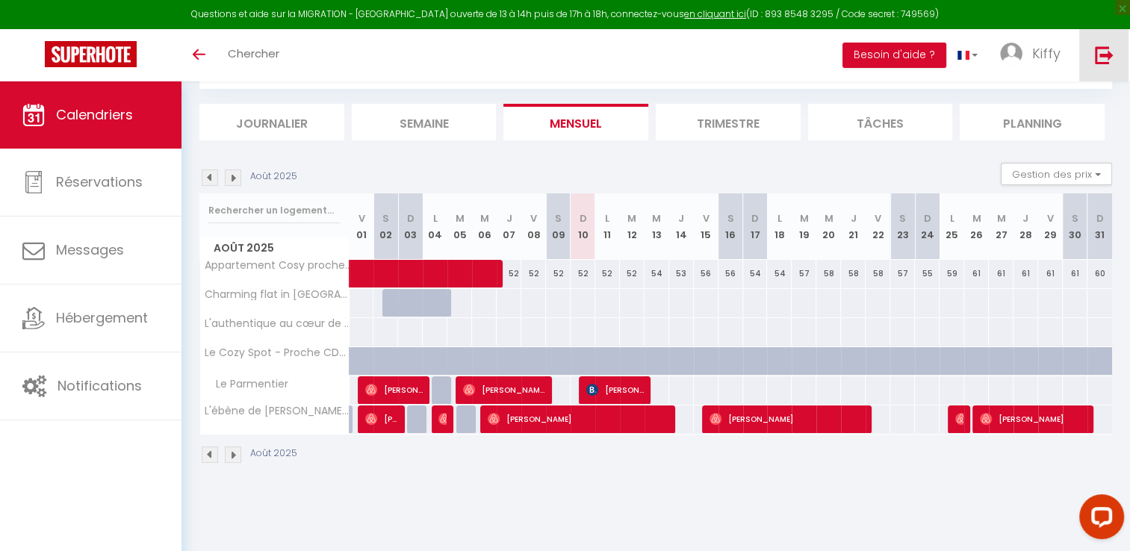
click at [1114, 49] on link at bounding box center [1103, 55] width 49 height 52
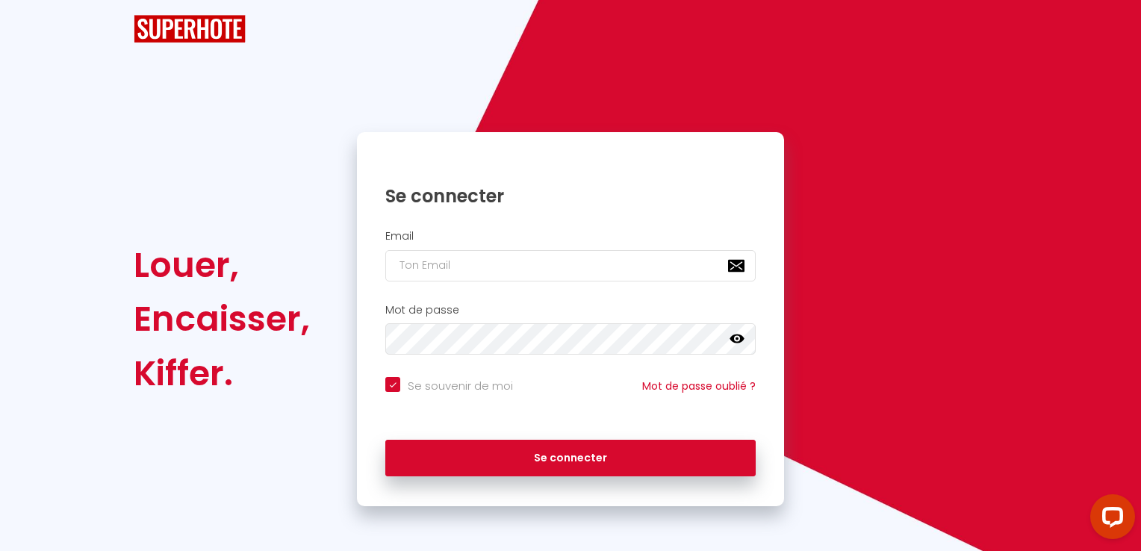
checkbox input "true"
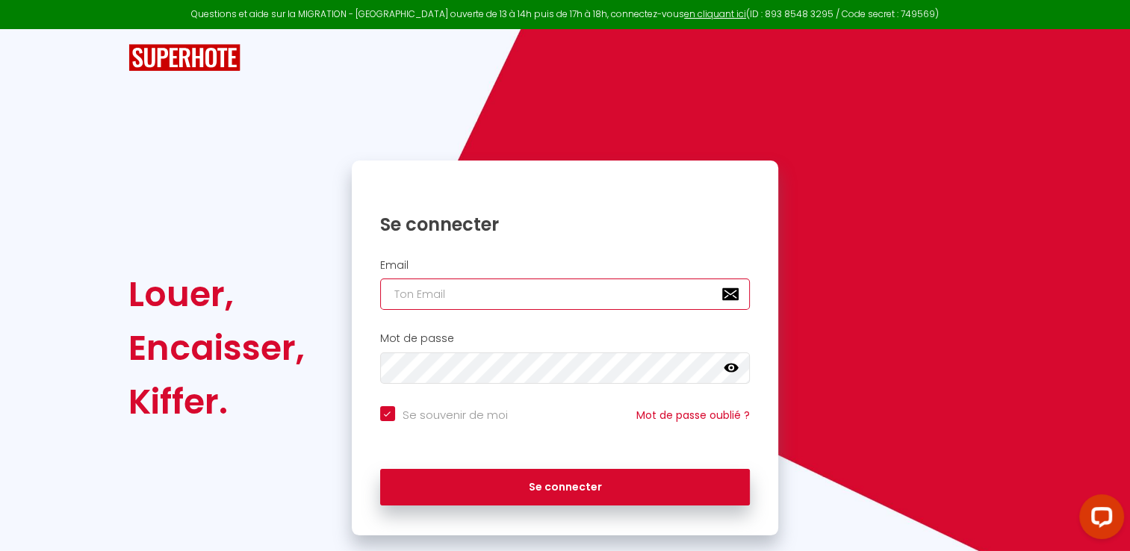
type input "[EMAIL_ADDRESS][DOMAIN_NAME]"
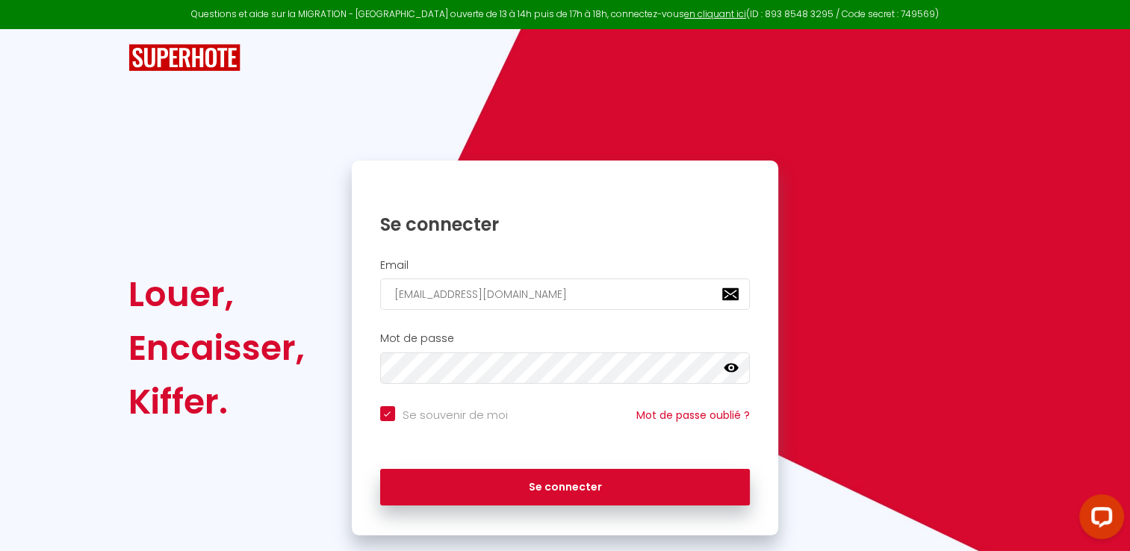
checkbox input "true"
click at [580, 295] on input "[EMAIL_ADDRESS][DOMAIN_NAME]" at bounding box center [565, 294] width 370 height 31
type input "[EMAIL_ADDRESS][DOMAIN_NAME]"
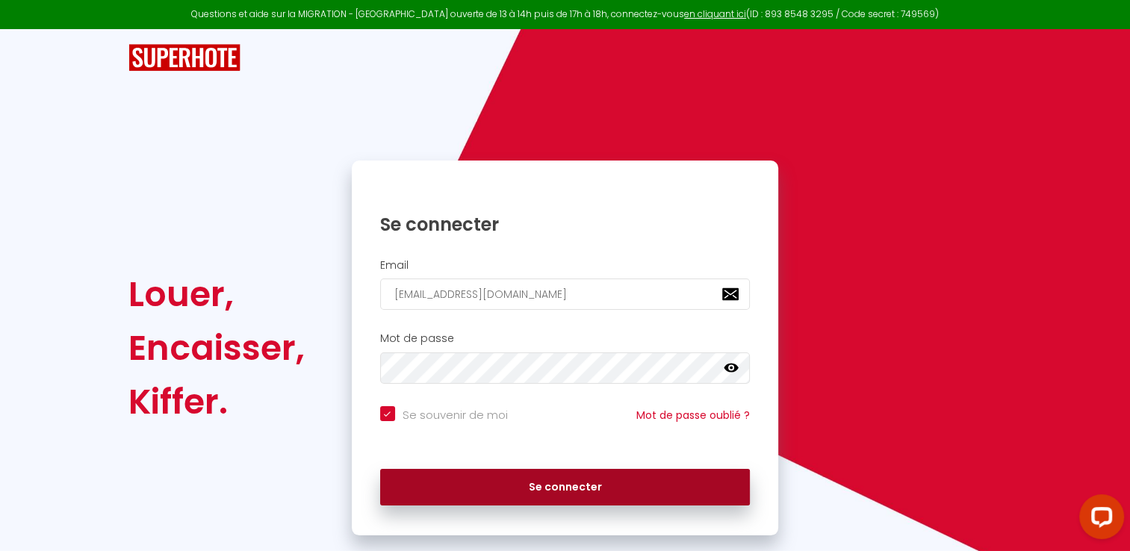
click at [492, 474] on button "Se connecter" at bounding box center [565, 487] width 370 height 37
checkbox input "true"
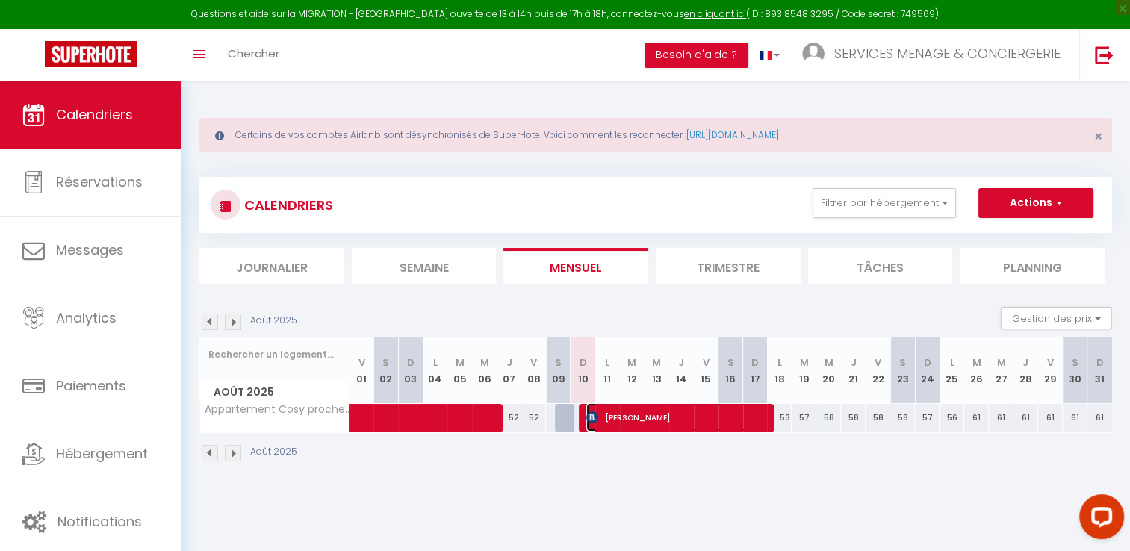
click at [717, 404] on span "[PERSON_NAME]" at bounding box center [676, 417] width 181 height 28
select select "OK"
select select "KO"
select select "0"
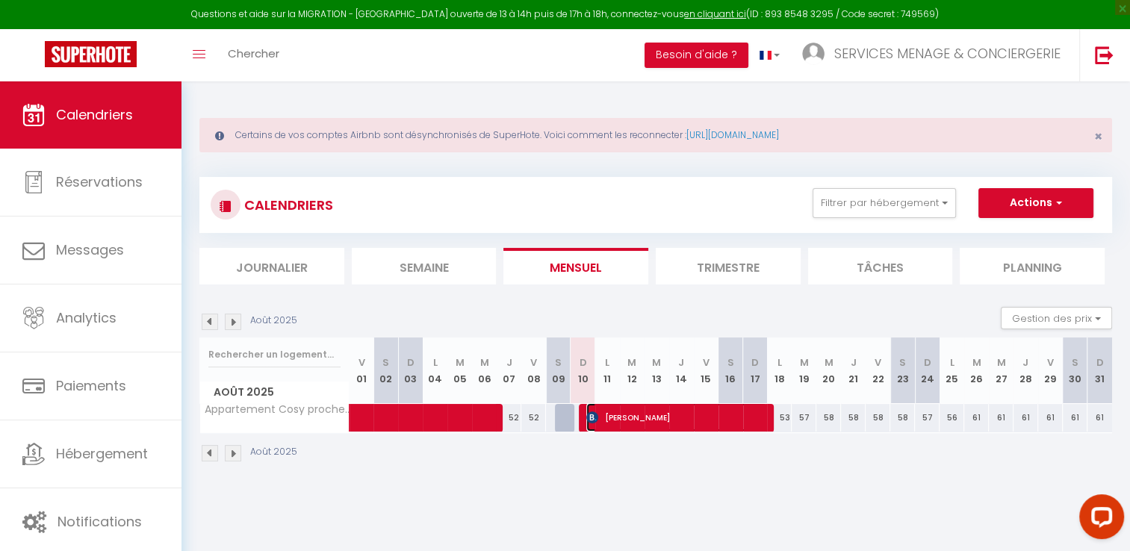
select select "1"
select select
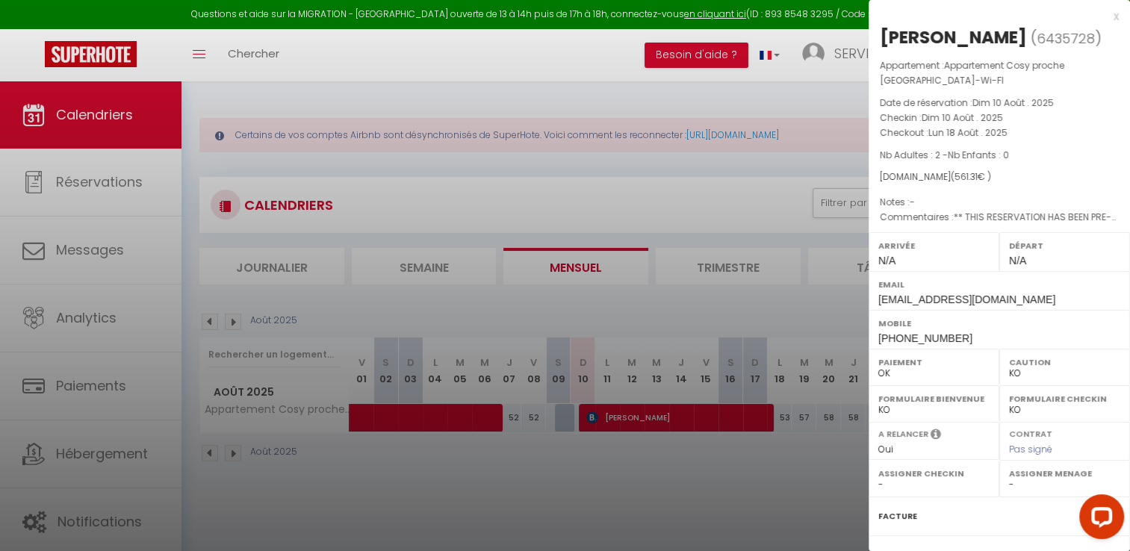
click at [721, 407] on div at bounding box center [565, 275] width 1130 height 551
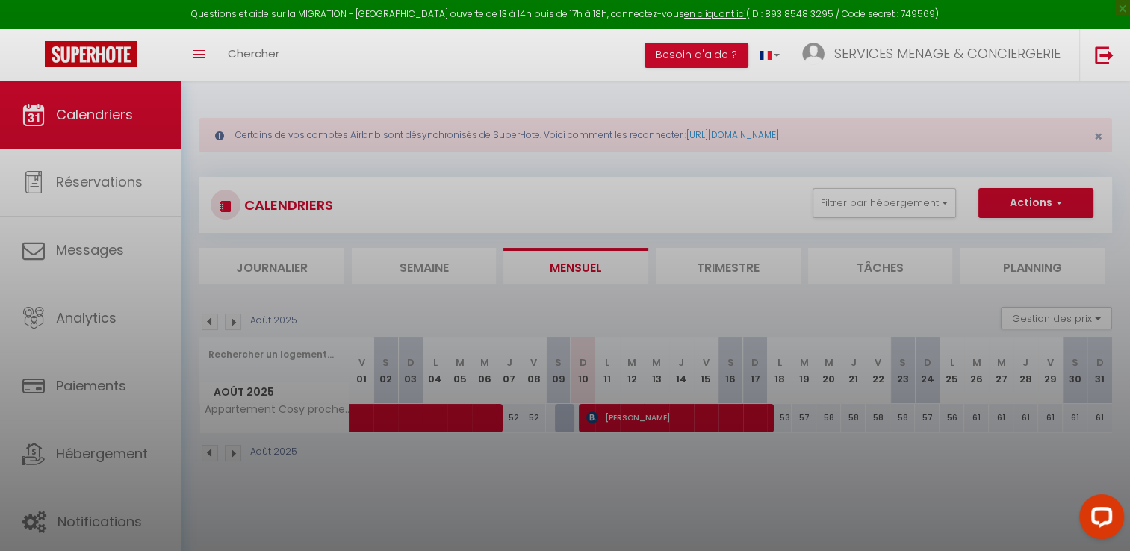
click at [721, 407] on div at bounding box center [565, 275] width 1130 height 551
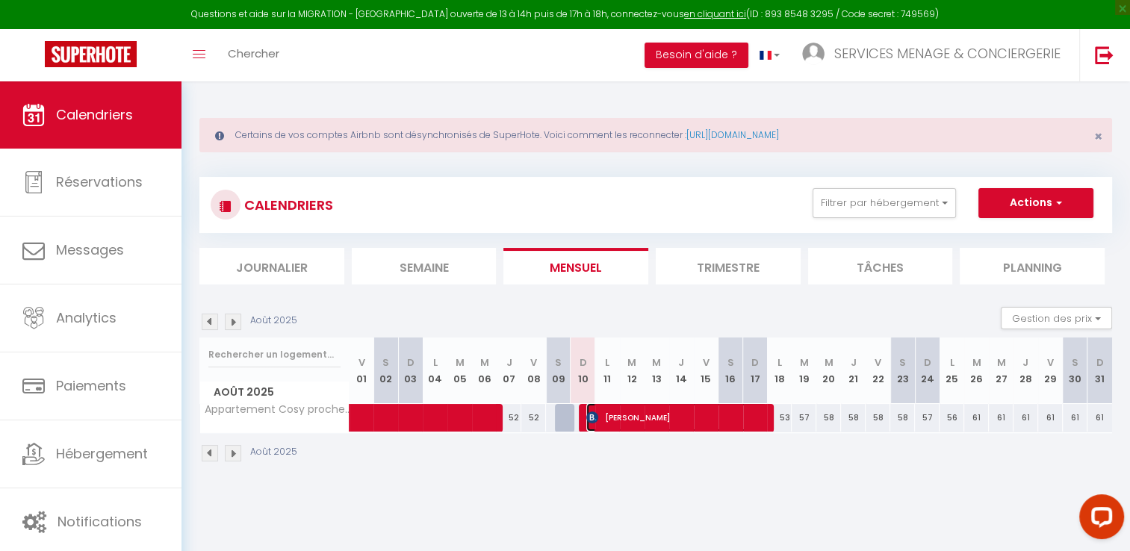
click at [721, 407] on span "[PERSON_NAME]" at bounding box center [676, 417] width 181 height 28
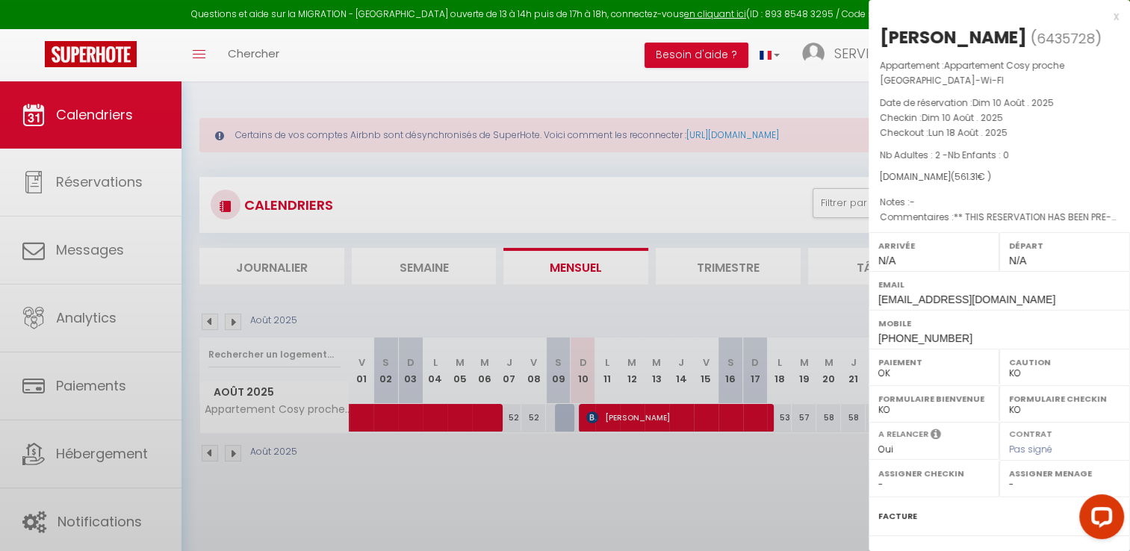
click at [721, 407] on div at bounding box center [565, 275] width 1130 height 551
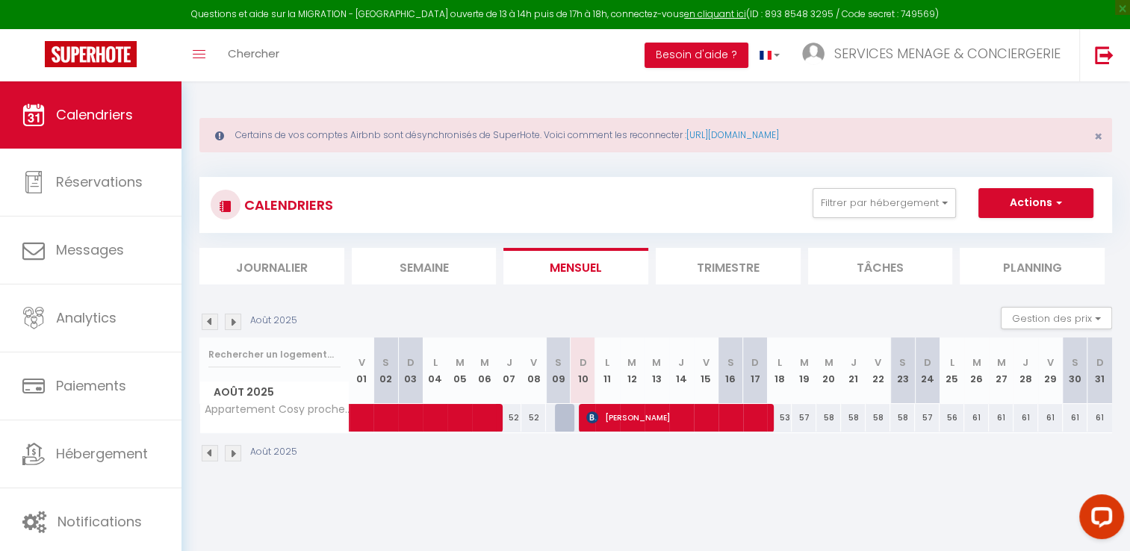
click at [721, 407] on body "Questions et aide sur la MIGRATION - [GEOGRAPHIC_DATA] ouverte de 13 à 14h puis…" at bounding box center [565, 356] width 1130 height 551
click at [721, 407] on span "[PERSON_NAME]" at bounding box center [676, 417] width 181 height 28
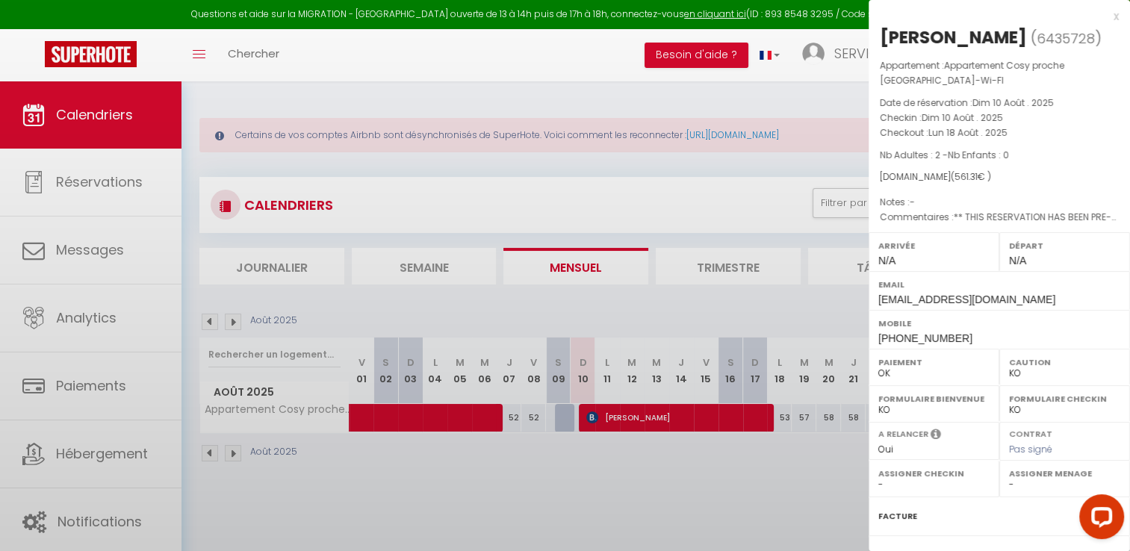
click at [721, 407] on div at bounding box center [565, 275] width 1130 height 551
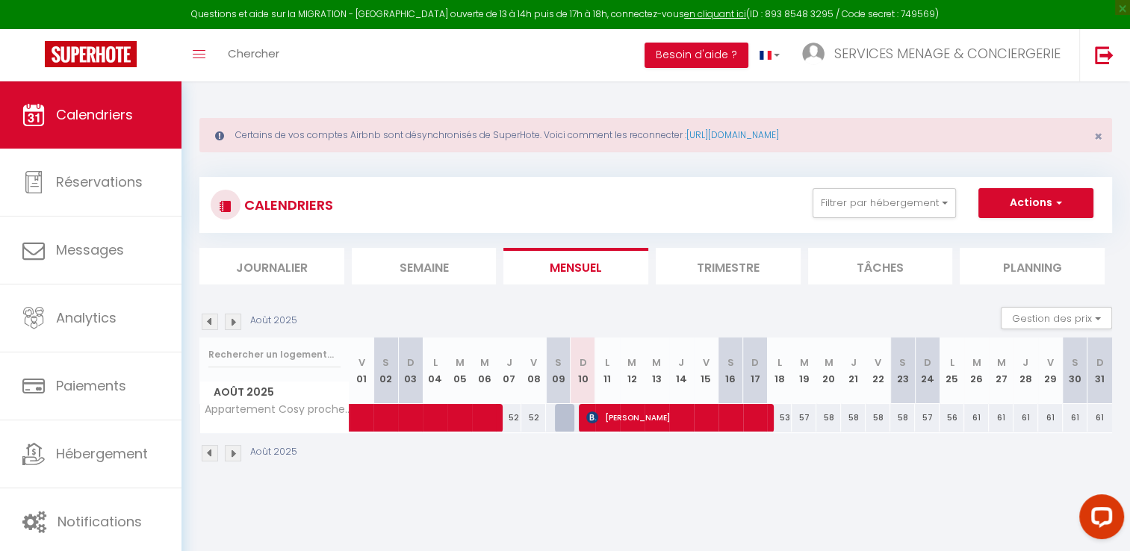
click at [721, 407] on body "Questions et aide sur la MIGRATION - [GEOGRAPHIC_DATA] ouverte de 13 à 14h puis…" at bounding box center [565, 356] width 1130 height 551
click at [613, 412] on span "[PERSON_NAME]" at bounding box center [676, 417] width 181 height 28
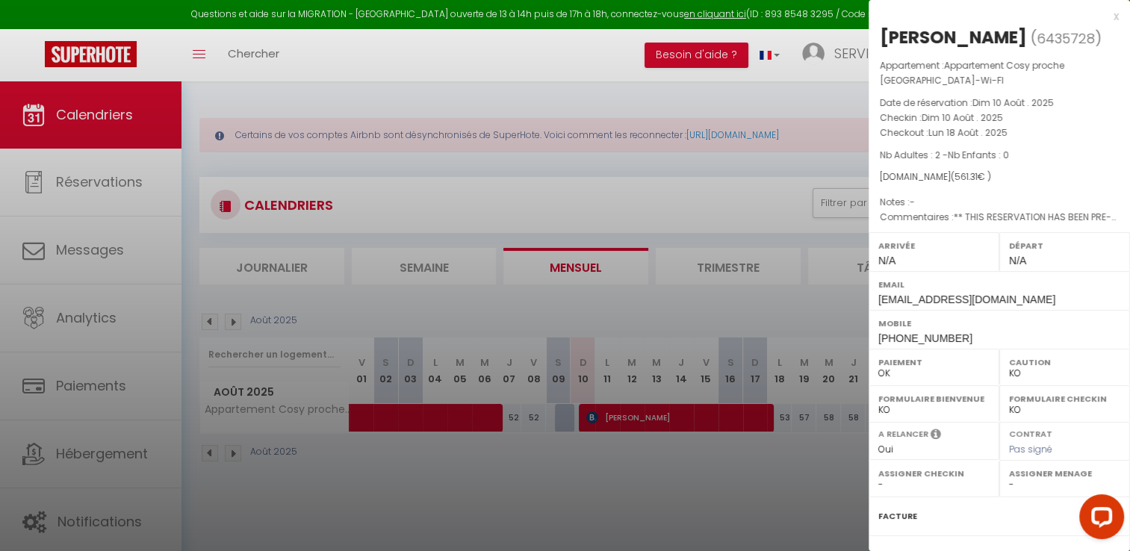
click at [745, 443] on div at bounding box center [565, 275] width 1130 height 551
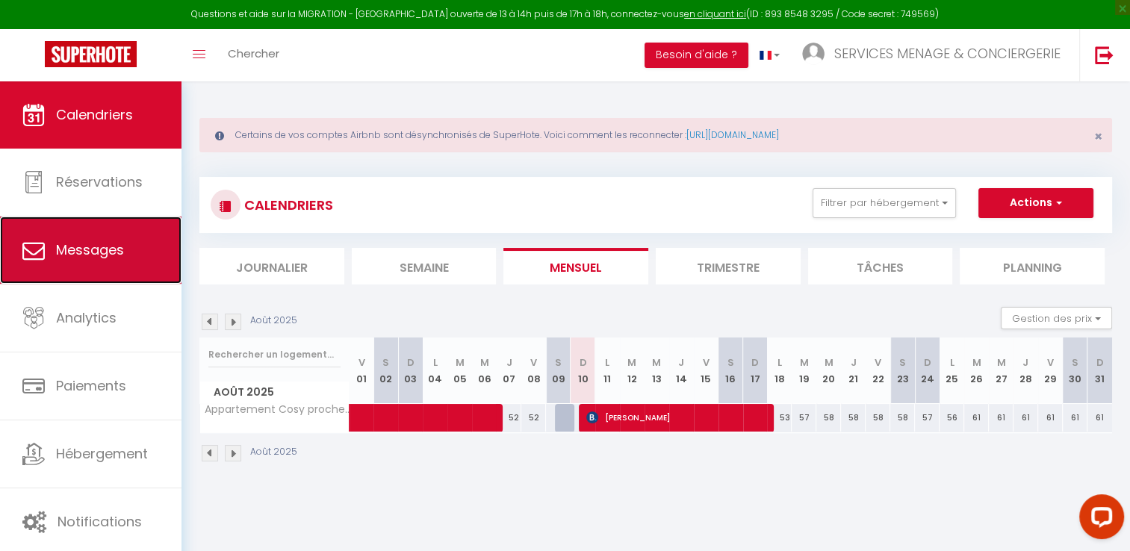
click at [120, 265] on link "Messages" at bounding box center [91, 250] width 182 height 67
select select "message"
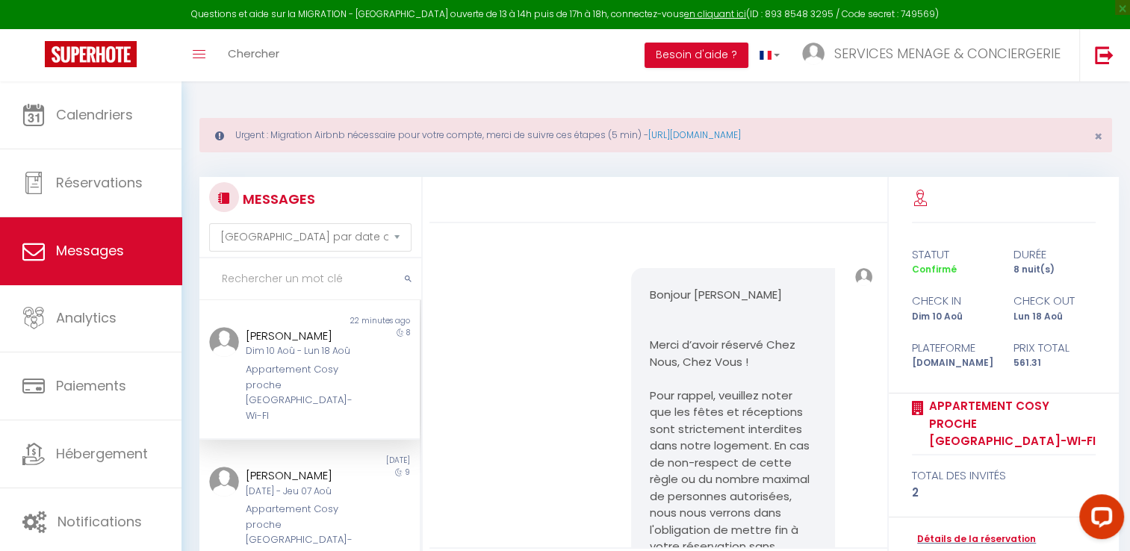
scroll to position [370, 0]
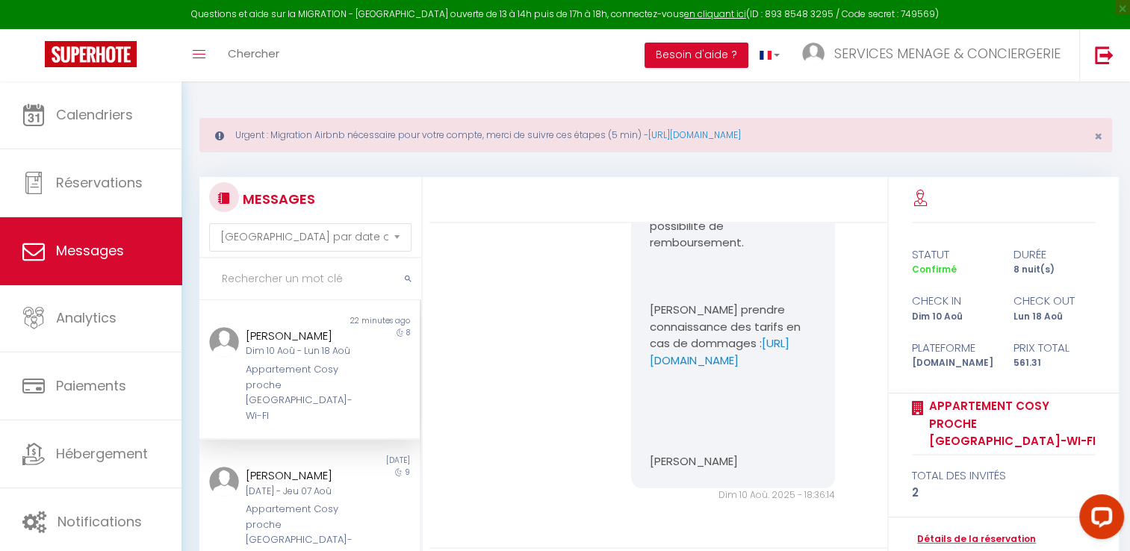
click at [279, 359] on div "Dim 10 Aoû - Lun 18 Aoû" at bounding box center [300, 351] width 109 height 14
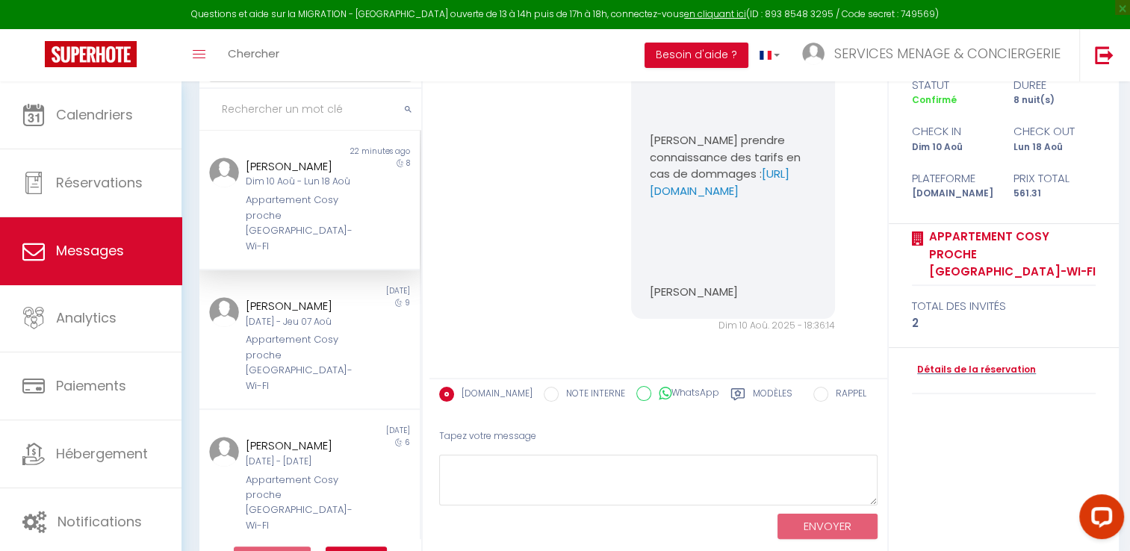
scroll to position [212, 0]
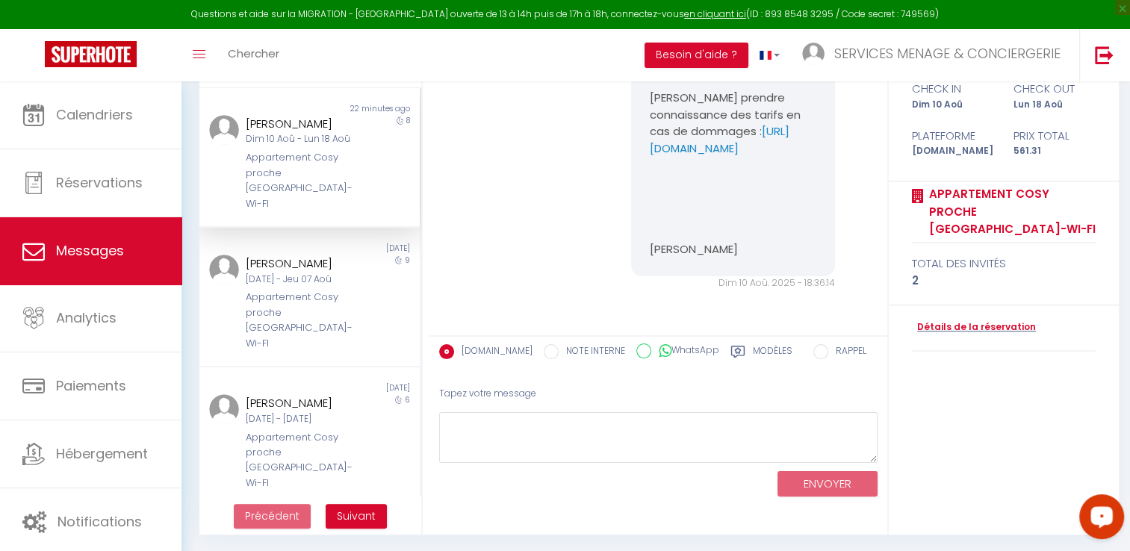
click at [753, 345] on label "Modèles" at bounding box center [773, 353] width 40 height 19
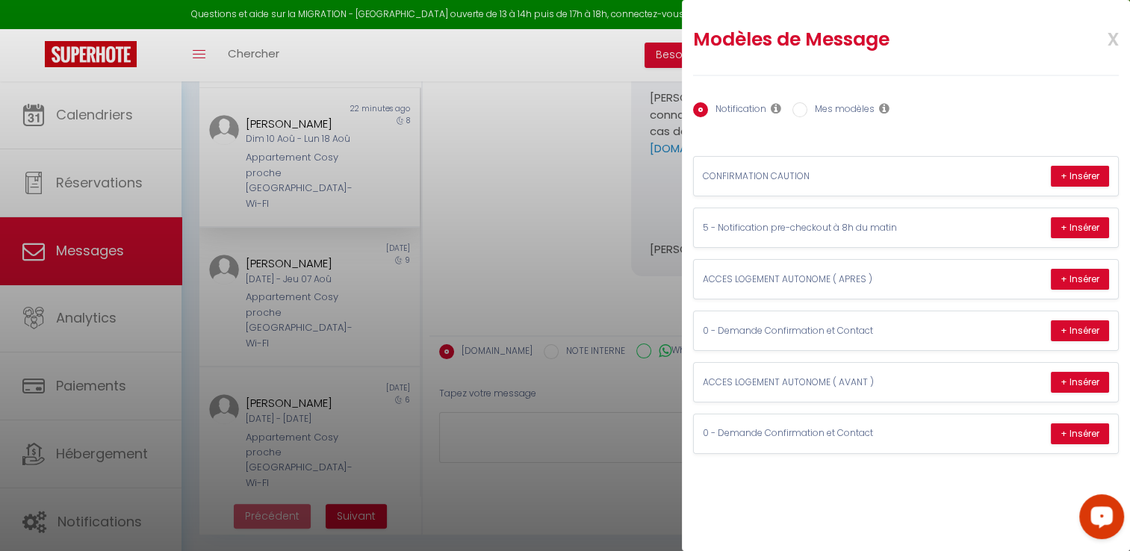
click at [799, 111] on input "Mes modèles" at bounding box center [800, 109] width 15 height 15
radio input "true"
radio input "false"
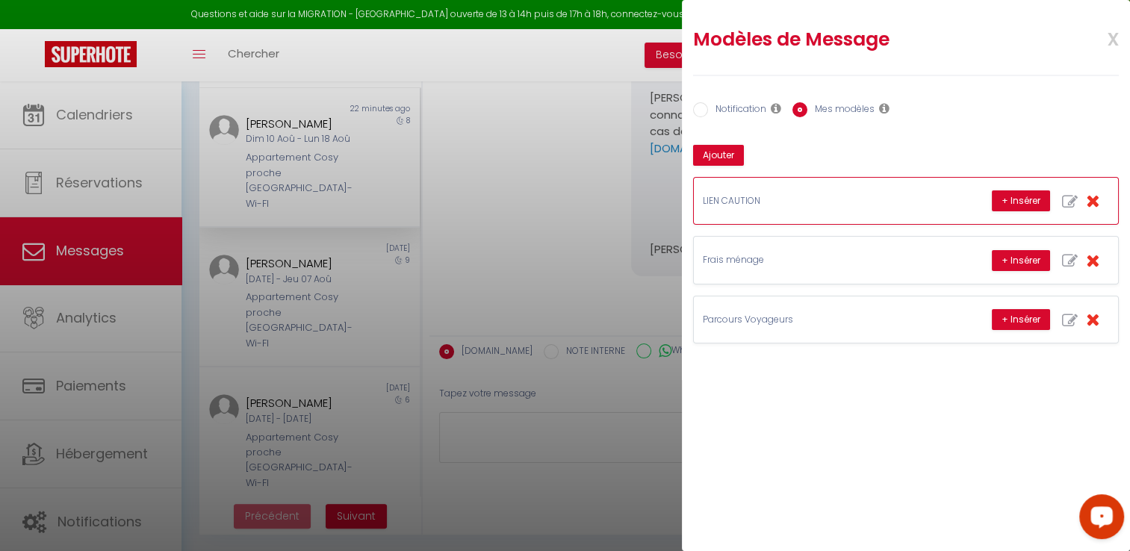
click at [931, 193] on div "LIEN CAUTION + Insérer" at bounding box center [906, 201] width 424 height 46
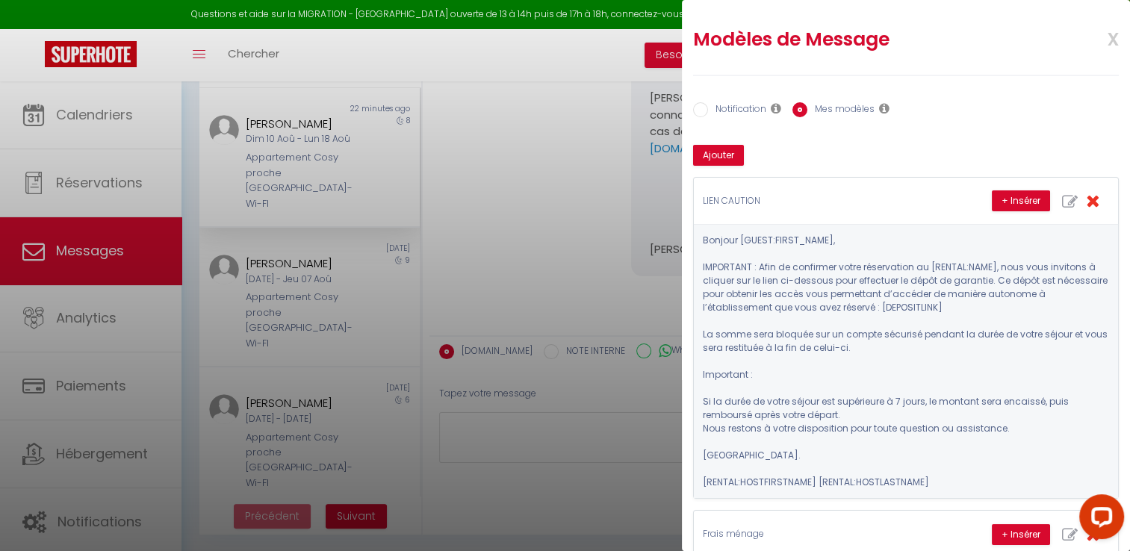
click at [1128, 530] on div at bounding box center [1098, 520] width 63 height 63
drag, startPoint x: 1128, startPoint y: 530, endPoint x: 1144, endPoint y: 467, distance: 65.4
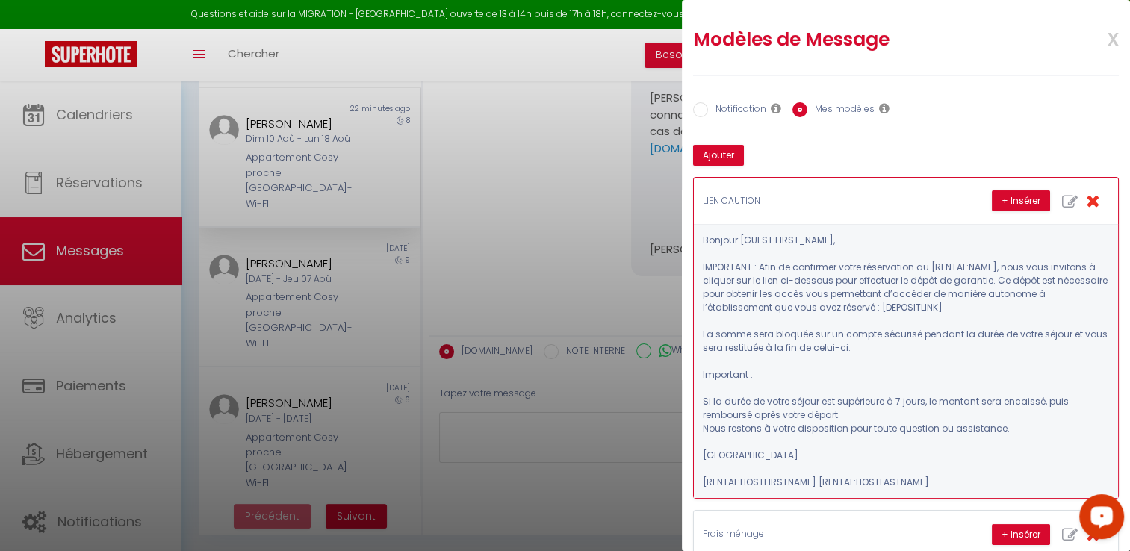
click at [1062, 200] on icon "button" at bounding box center [1070, 202] width 16 height 16
type input "LIEN CAUTION"
type textarea "Bonjour [GUEST:FIRST_NAME], IMPORTANT : Afin de confirmer votre réservation au …"
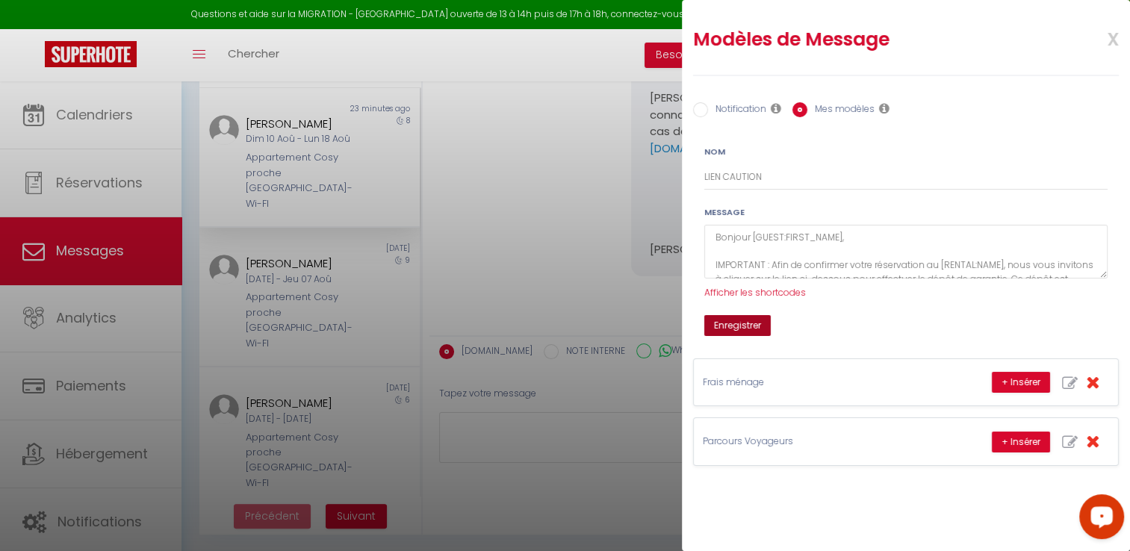
click at [750, 323] on button "Enregistrer" at bounding box center [737, 325] width 66 height 21
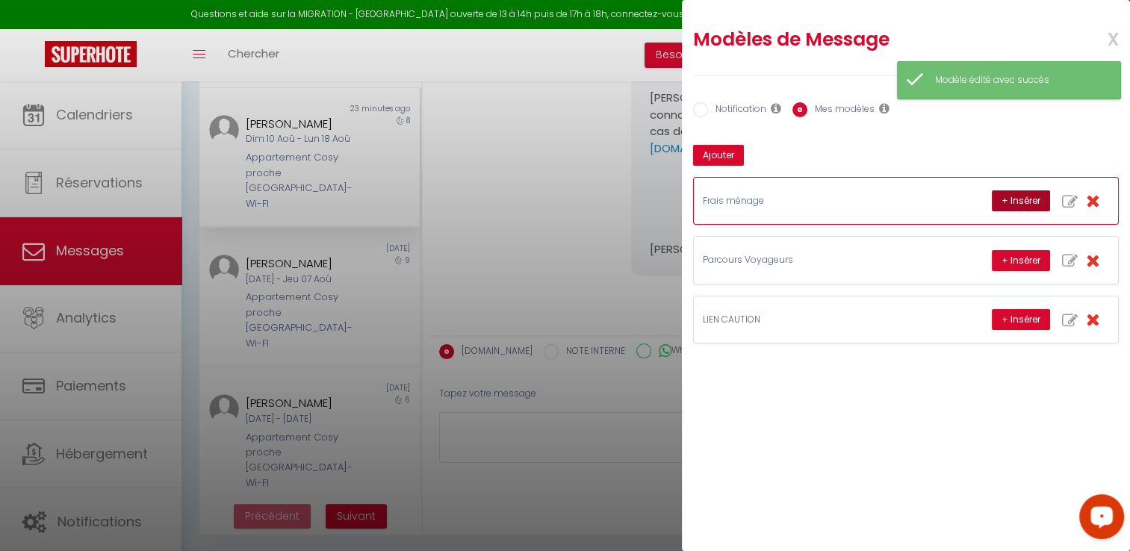
click at [995, 199] on button "+ Insérer" at bounding box center [1021, 200] width 58 height 21
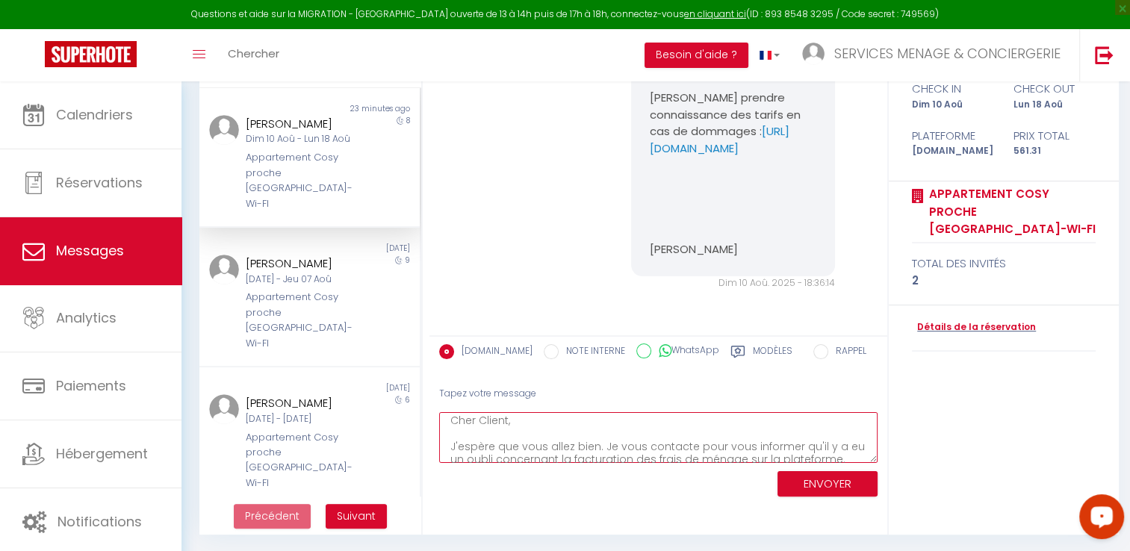
scroll to position [0, 0]
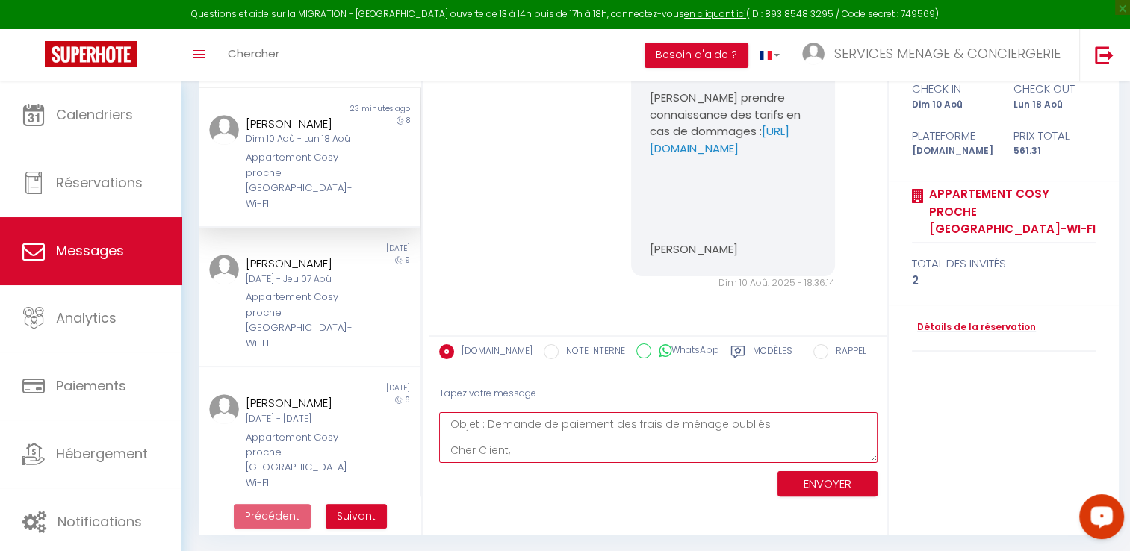
click at [735, 432] on textarea "Objet : Demande de paiement des frais de ménage oubliés Cher Client, J'espère q…" at bounding box center [658, 438] width 438 height 52
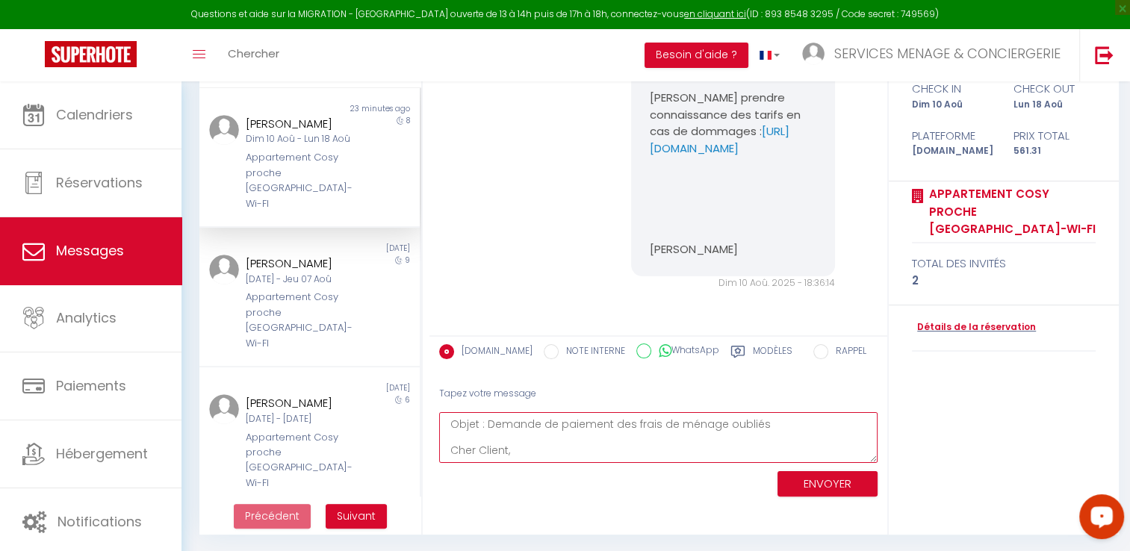
click at [675, 447] on textarea "Objet : Demande de paiement des frais de ménage oubliés Cher Client, J'espère q…" at bounding box center [658, 438] width 438 height 52
click at [675, 447] on textarea "J'espère que vous allez bien. Je vous contacte pour vous informer qu'il y a eu …" at bounding box center [658, 438] width 438 height 52
type textarea "J"
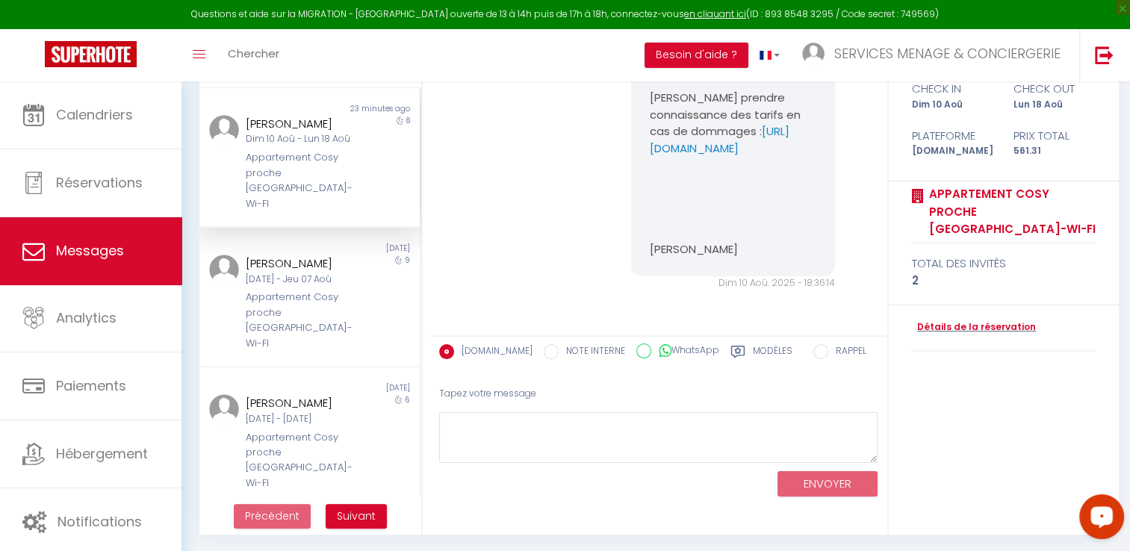
click at [753, 352] on label "Modèles" at bounding box center [773, 353] width 40 height 19
radio input "true"
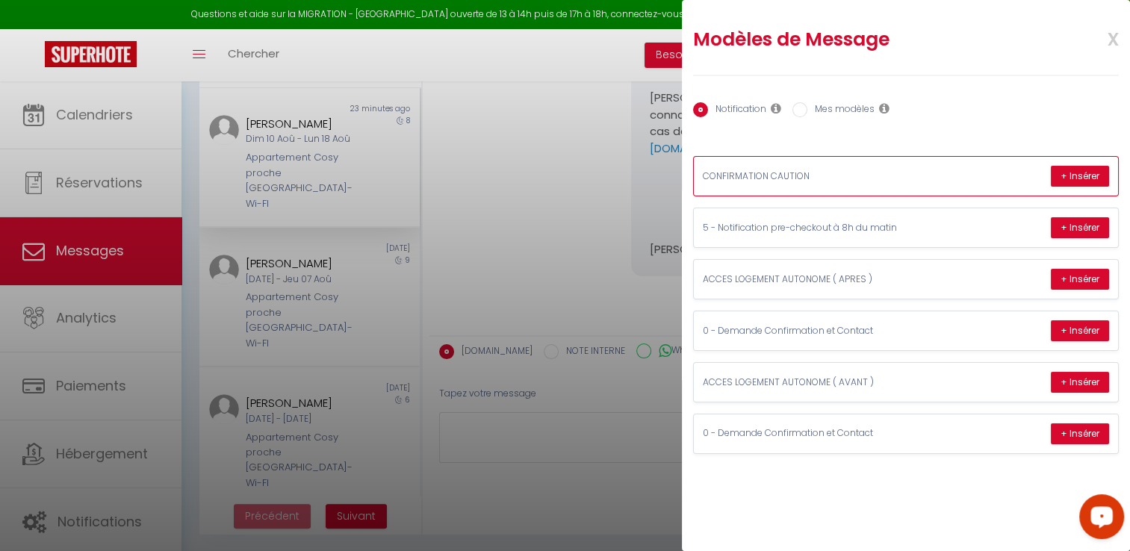
click at [840, 164] on div "CONFIRMATION CAUTION + Insérer" at bounding box center [906, 176] width 424 height 39
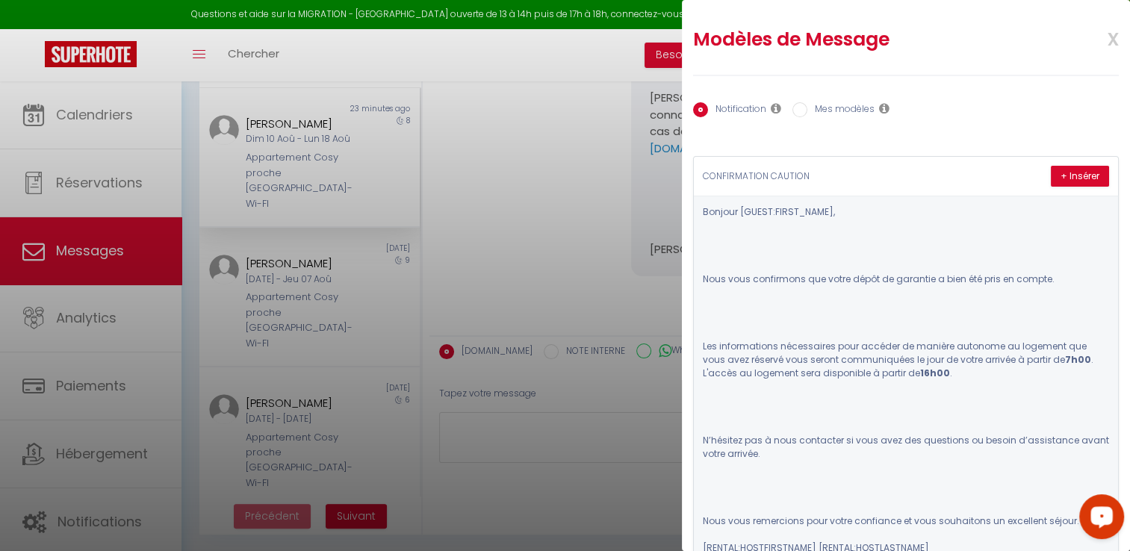
click at [801, 111] on input "Mes modèles" at bounding box center [800, 109] width 15 height 15
radio input "true"
radio input "false"
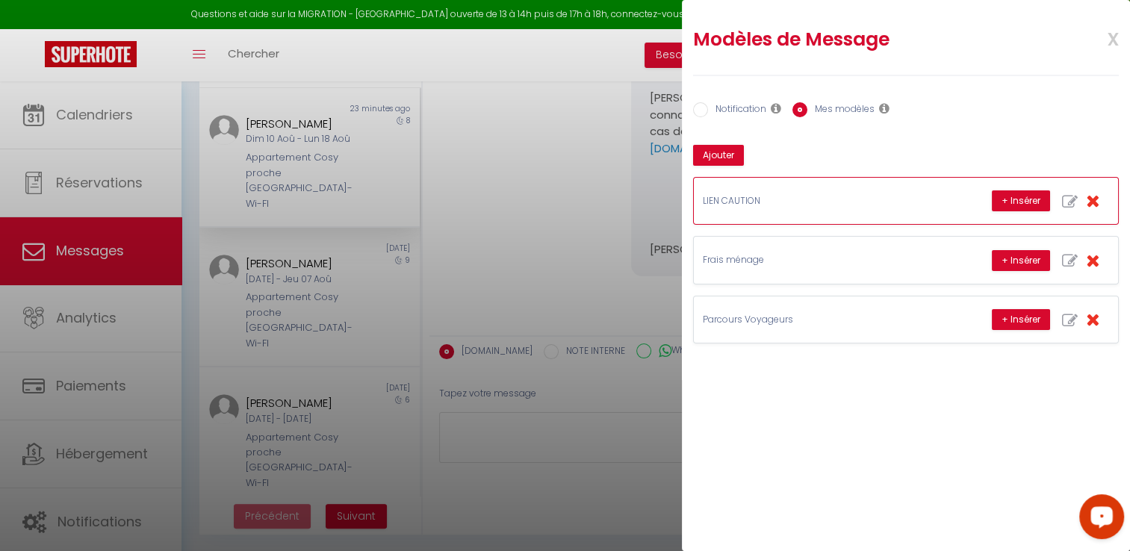
click at [849, 208] on div "LIEN CAUTION + Insérer" at bounding box center [906, 201] width 424 height 46
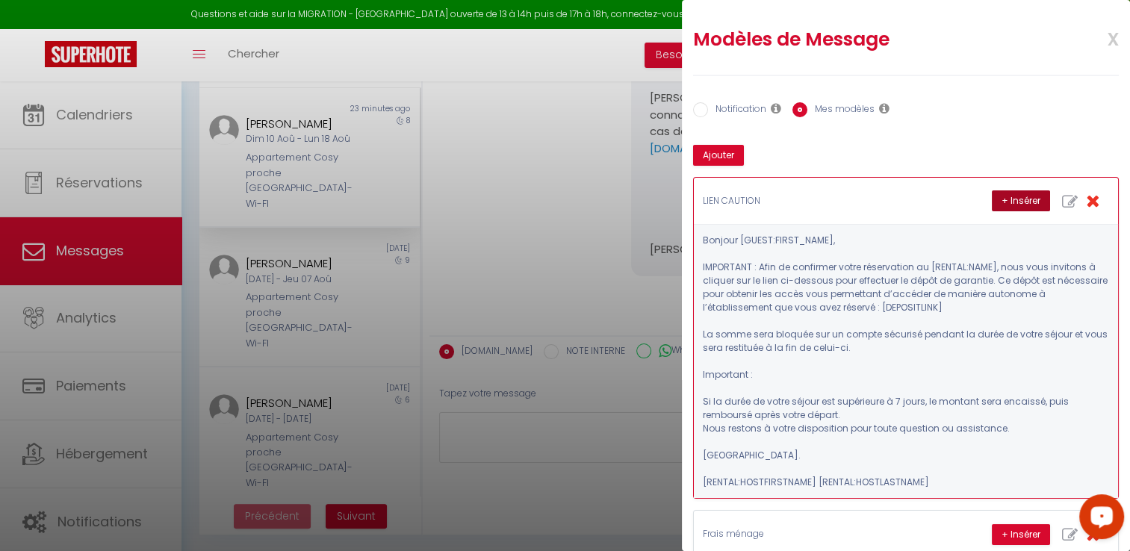
click at [1010, 206] on button "+ Insérer" at bounding box center [1021, 200] width 58 height 21
type textarea "Bonjour [PERSON_NAME], IMPORTANT : Afin de confirmer votre réservation au Appar…"
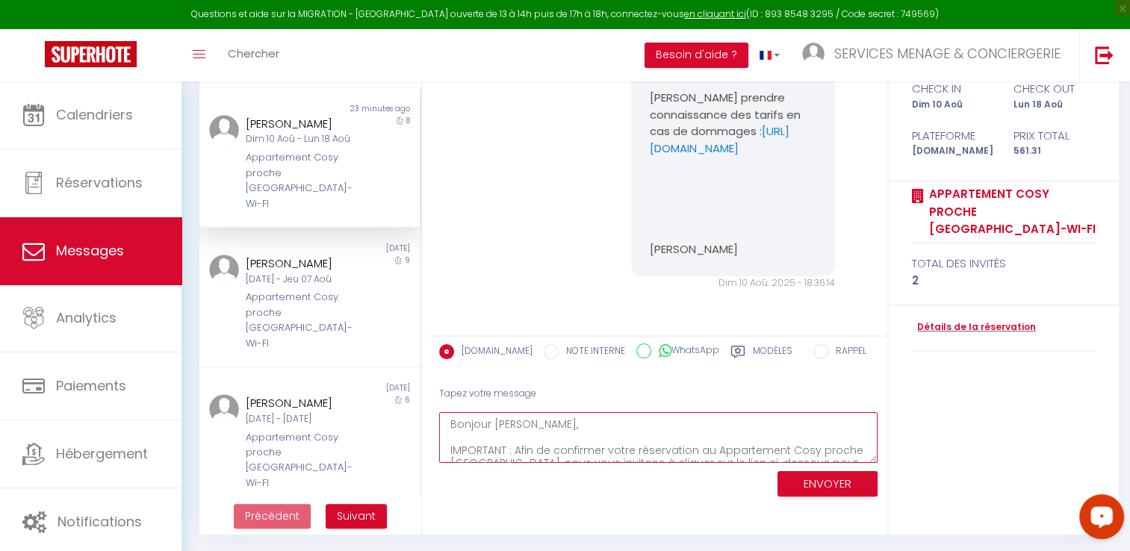
click at [653, 441] on textarea "Bonjour [PERSON_NAME], IMPORTANT : Afin de confirmer votre réservation au Appar…" at bounding box center [658, 438] width 438 height 52
click at [636, 354] on input "WhatsApp" at bounding box center [643, 351] width 15 height 15
radio input "true"
radio input "false"
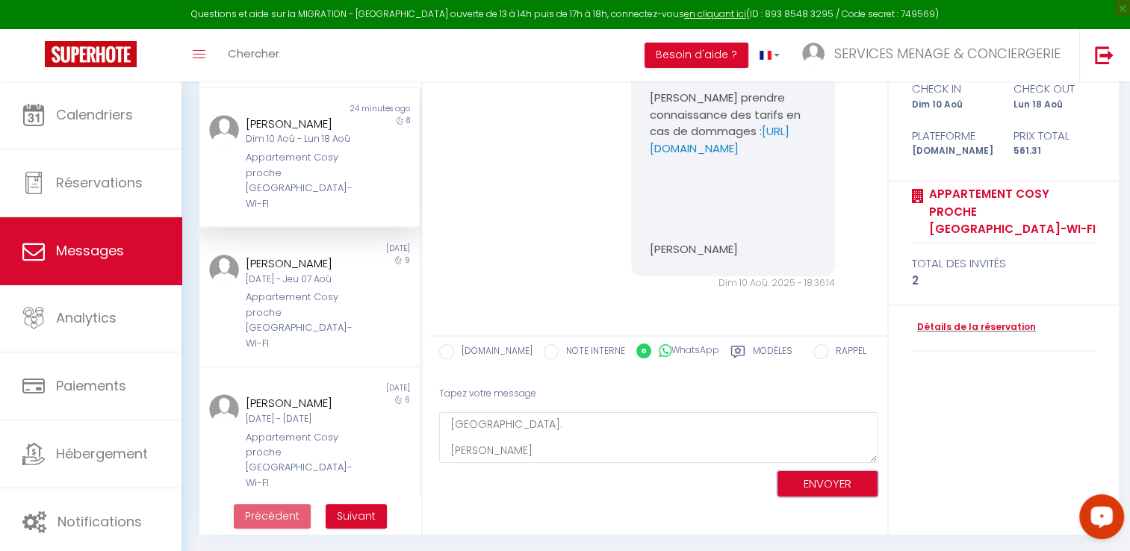
click at [804, 493] on button "ENVOYER" at bounding box center [828, 484] width 100 height 26
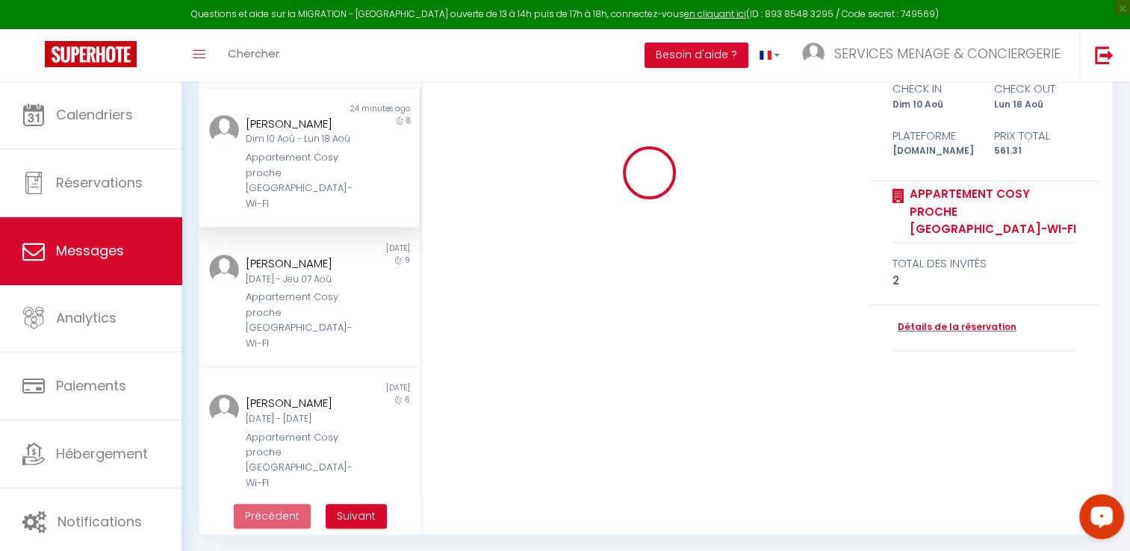
click at [330, 166] on div "Appartement Cosy proche [GEOGRAPHIC_DATA]-Wi-FI" at bounding box center [300, 180] width 109 height 61
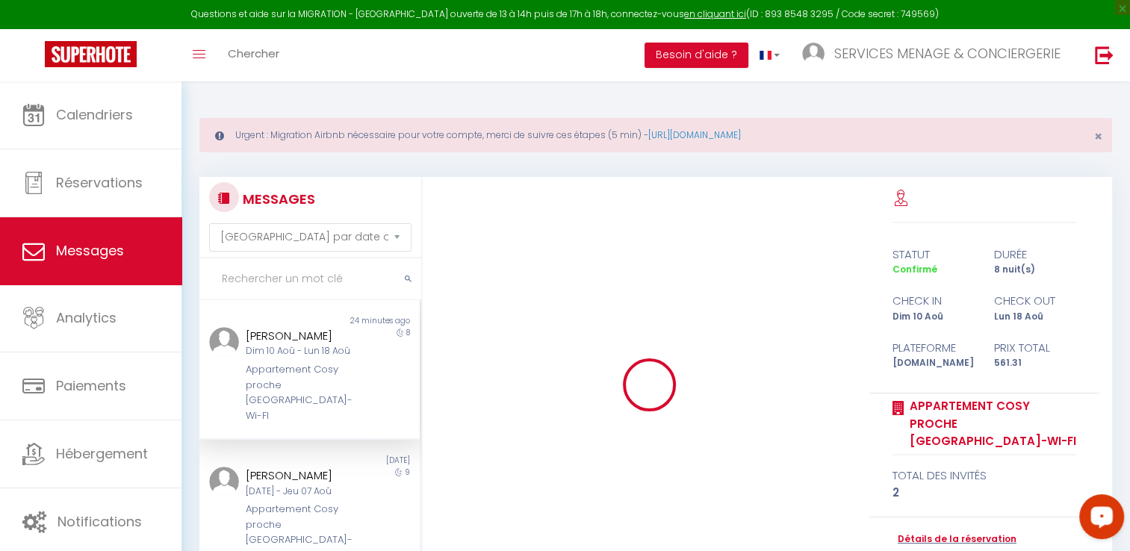
click at [221, 139] on icon at bounding box center [219, 136] width 9 height 10
click at [221, 138] on icon at bounding box center [219, 136] width 9 height 10
click at [1100, 46] on img at bounding box center [1104, 55] width 19 height 19
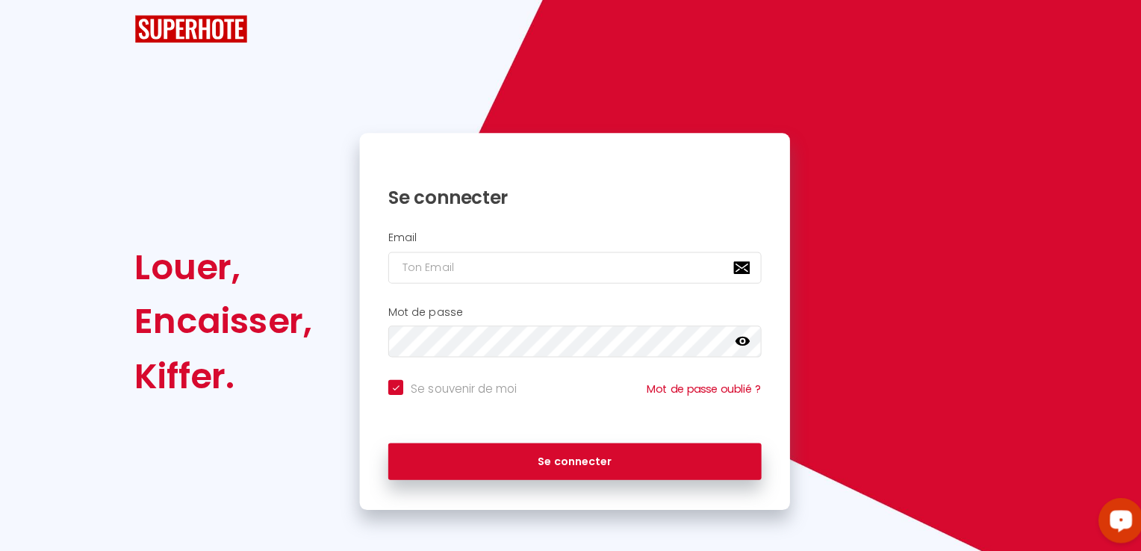
checkbox input "true"
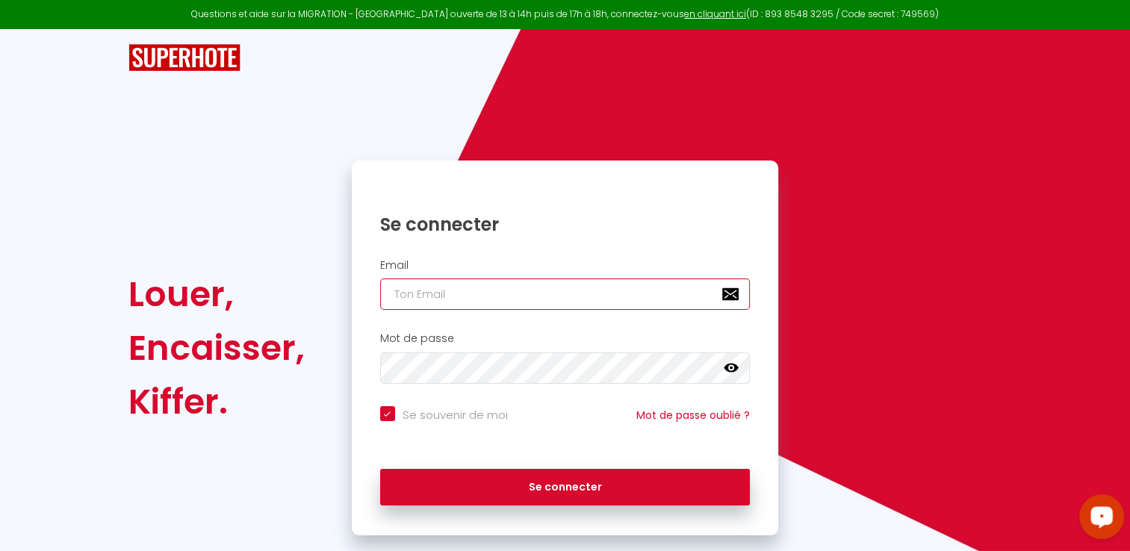
type input "[EMAIL_ADDRESS][DOMAIN_NAME]"
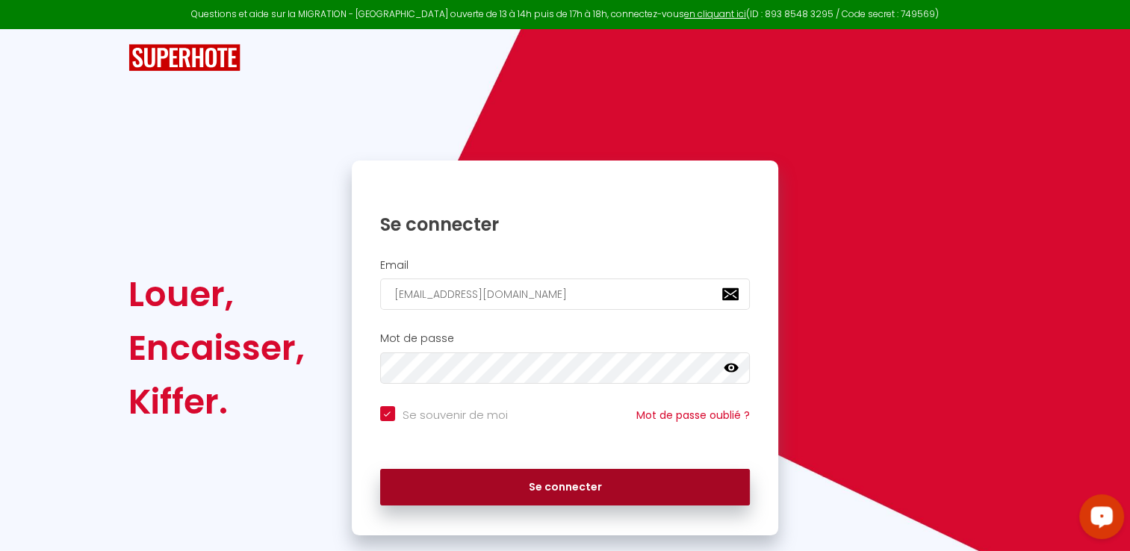
click at [498, 486] on button "Se connecter" at bounding box center [565, 487] width 370 height 37
checkbox input "true"
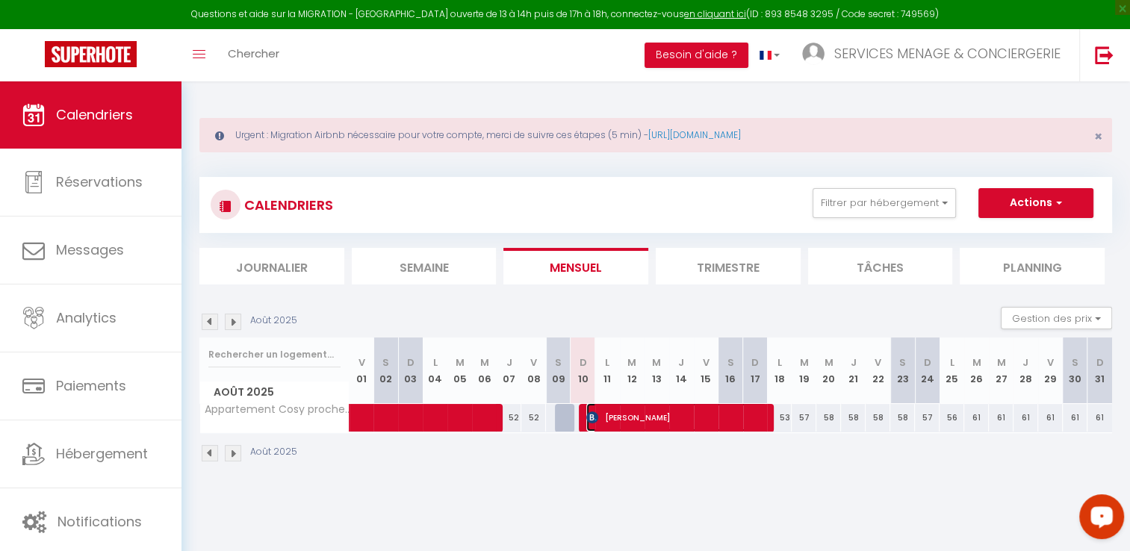
click at [621, 411] on span "[PERSON_NAME]" at bounding box center [676, 417] width 181 height 28
select select "OK"
select select "KO"
select select "0"
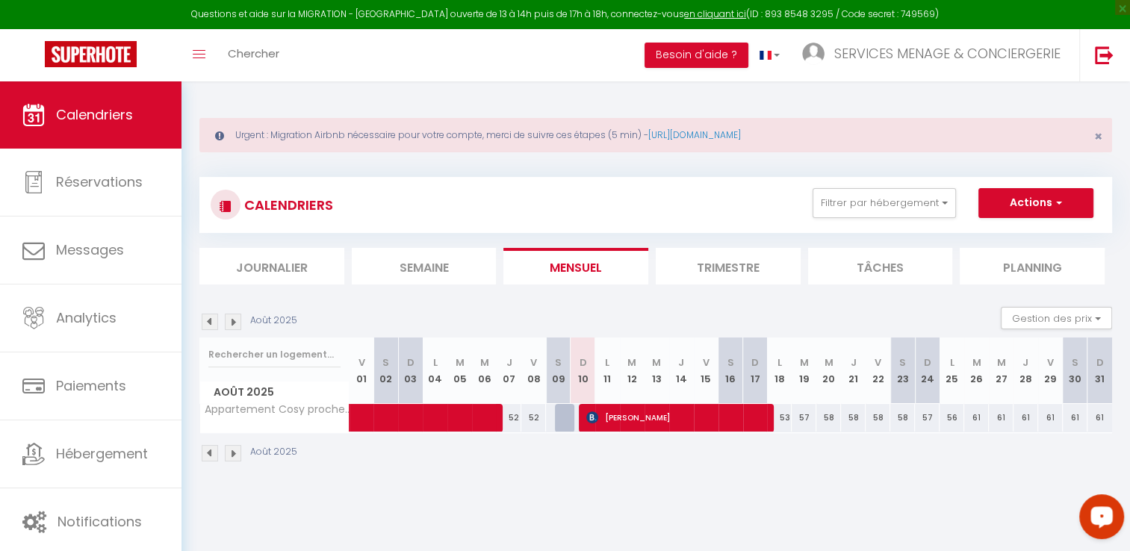
select select "1"
select select
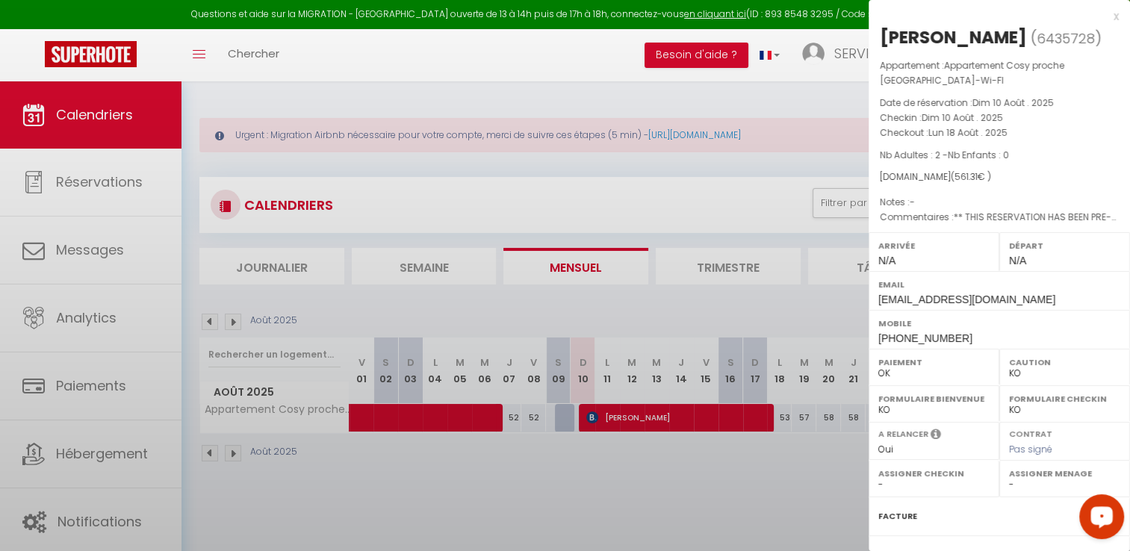
click at [621, 411] on div at bounding box center [565, 275] width 1130 height 551
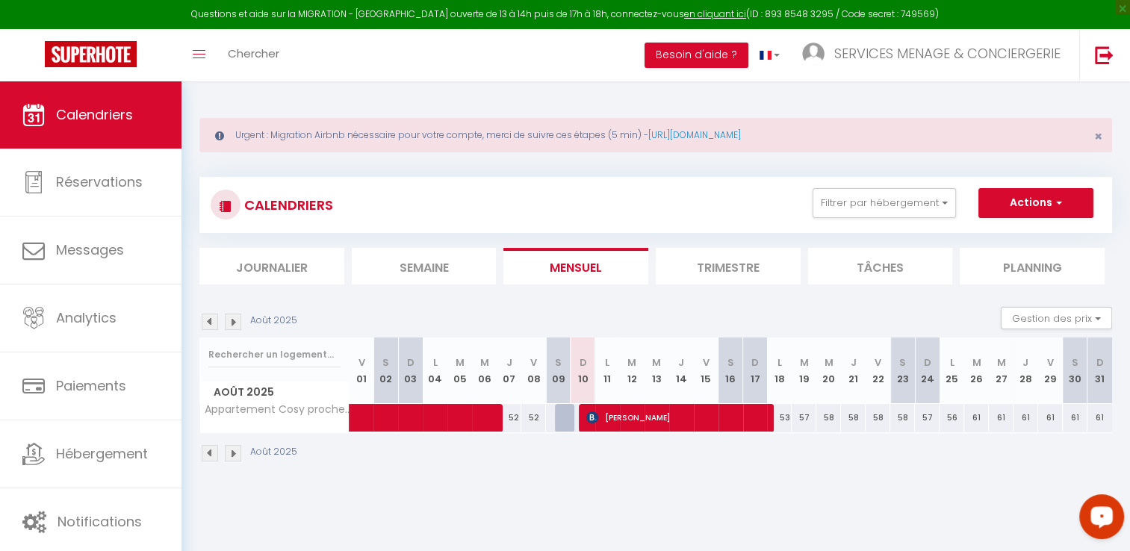
click at [621, 411] on body "Questions et aide sur la MIGRATION - [GEOGRAPHIC_DATA] ouverte de 13 à 14h puis…" at bounding box center [565, 356] width 1130 height 551
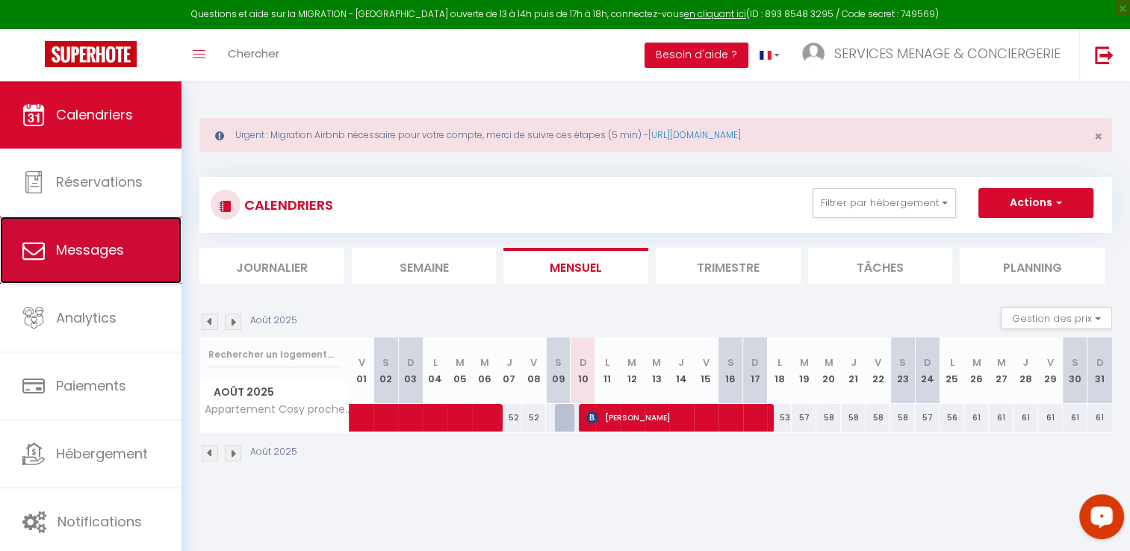
click at [87, 261] on link "Messages" at bounding box center [91, 250] width 182 height 67
select select "message"
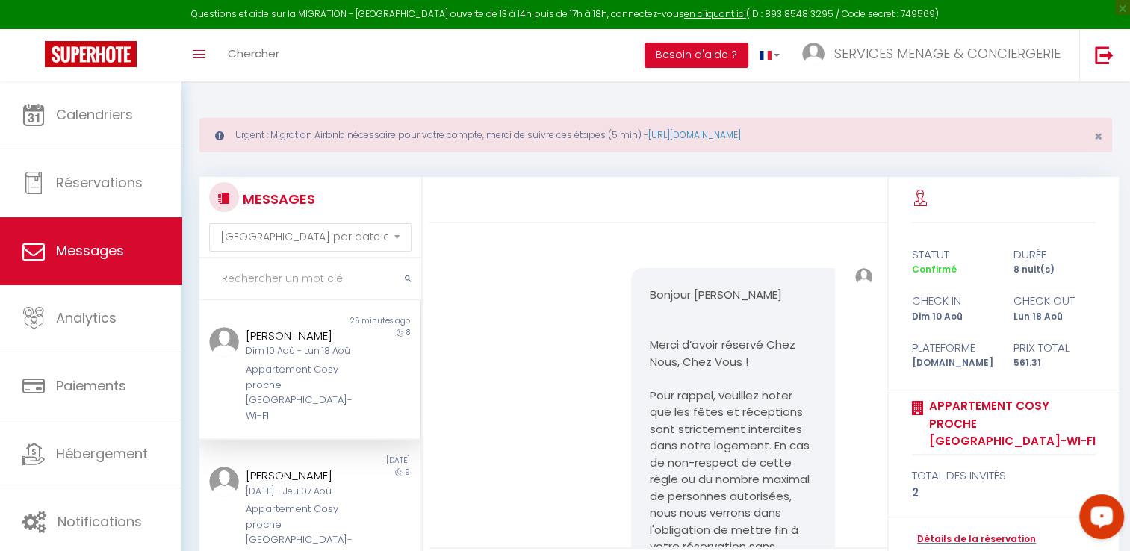
scroll to position [370, 0]
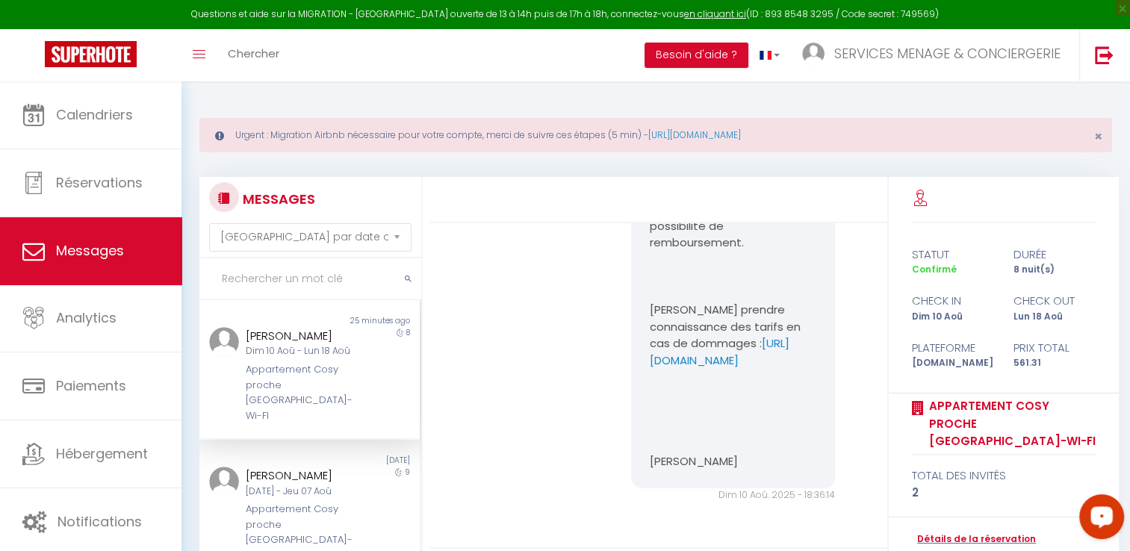
click at [288, 359] on div "Dim 10 Aoû - Lun 18 Aoû" at bounding box center [300, 351] width 109 height 14
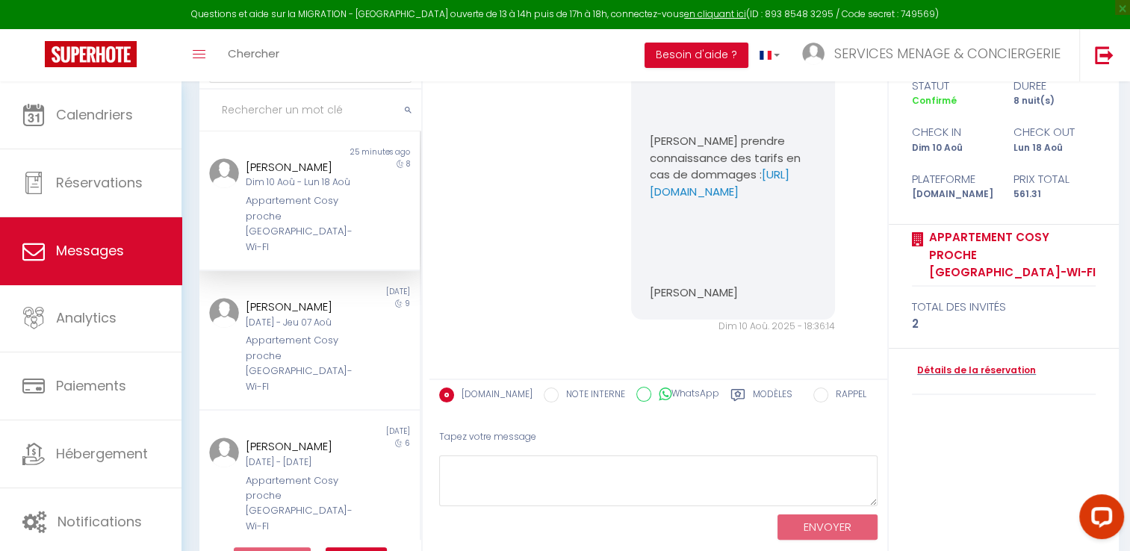
scroll to position [212, 0]
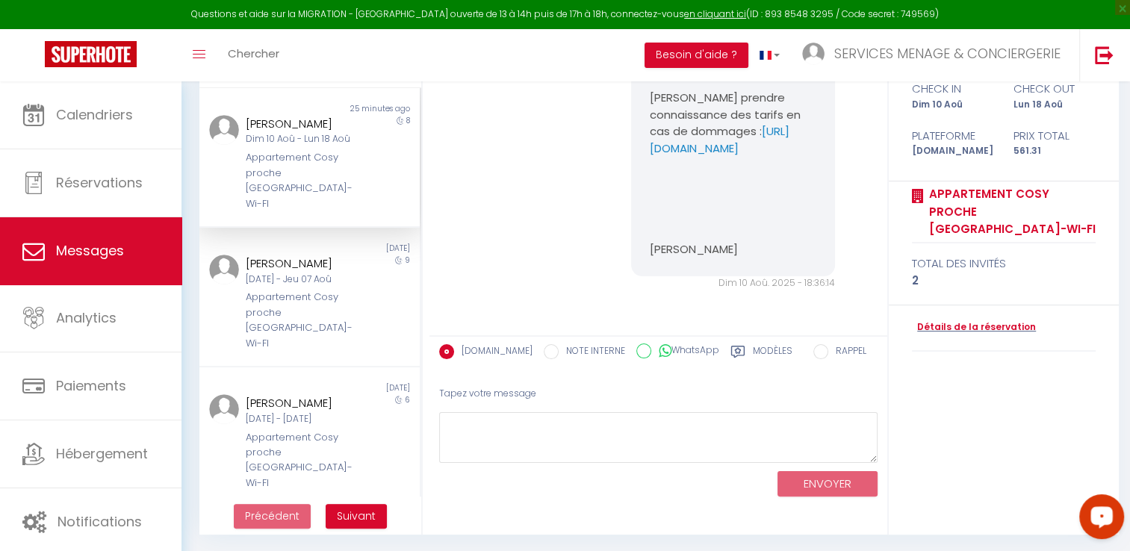
click at [731, 352] on icon at bounding box center [738, 351] width 15 height 15
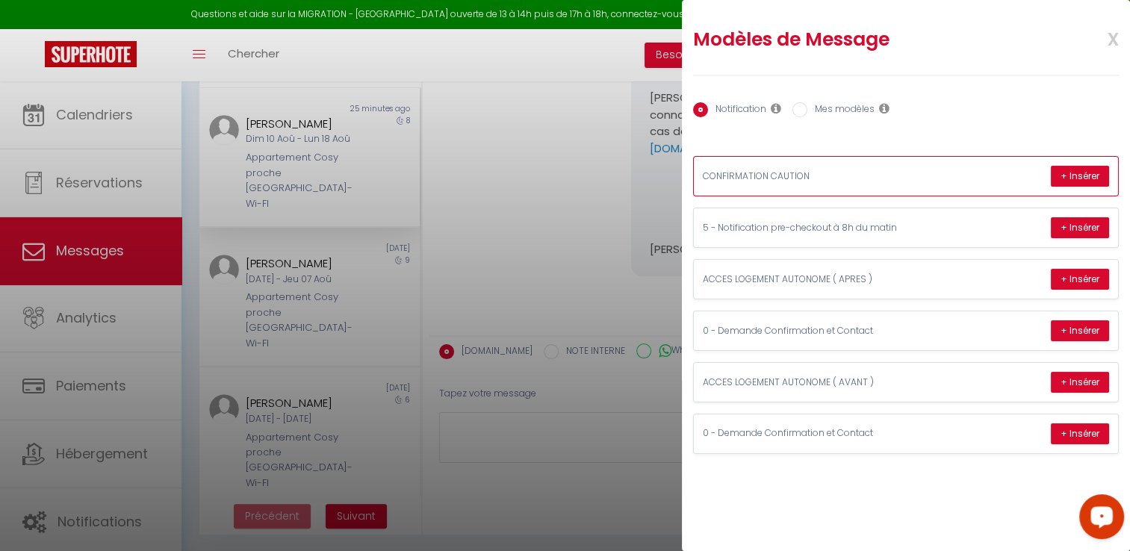
click at [792, 182] on p "CONFIRMATION CAUTION" at bounding box center [815, 177] width 224 height 14
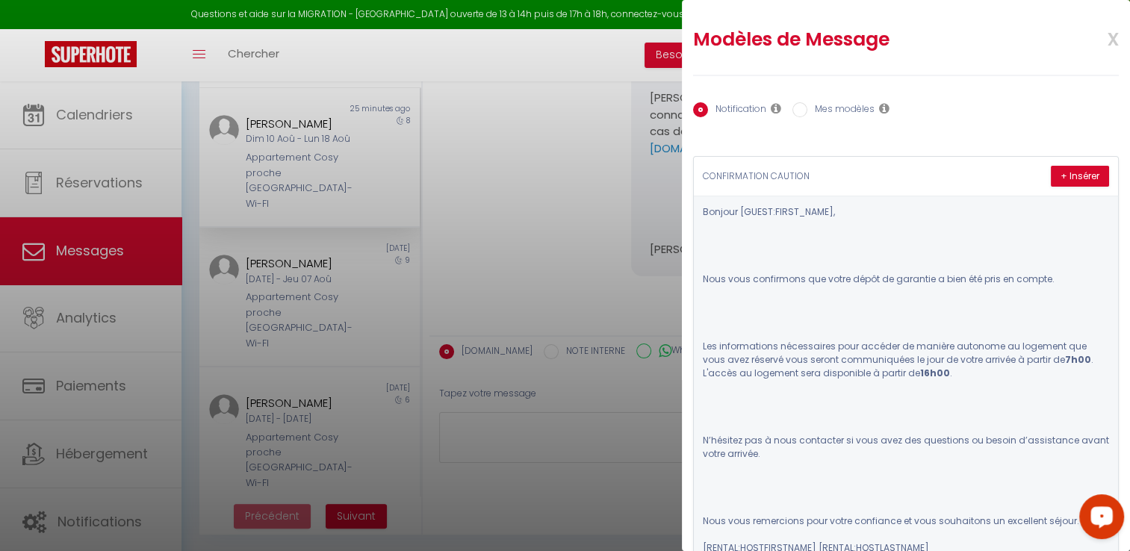
click at [798, 106] on input "Mes modèles" at bounding box center [800, 109] width 15 height 15
radio input "true"
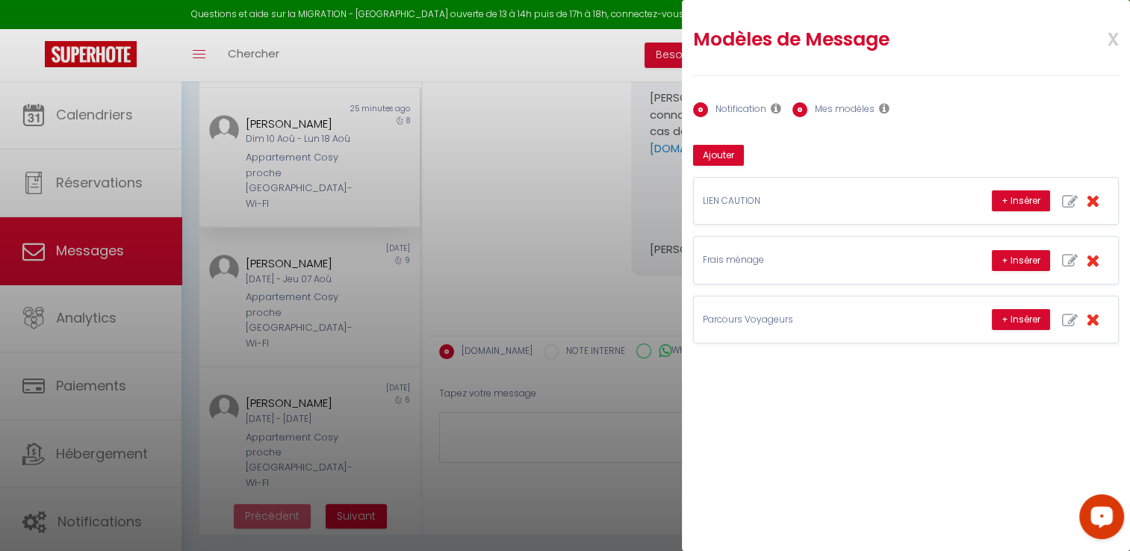
radio input "false"
click at [812, 208] on div "LIEN CAUTION + Insérer" at bounding box center [906, 201] width 424 height 46
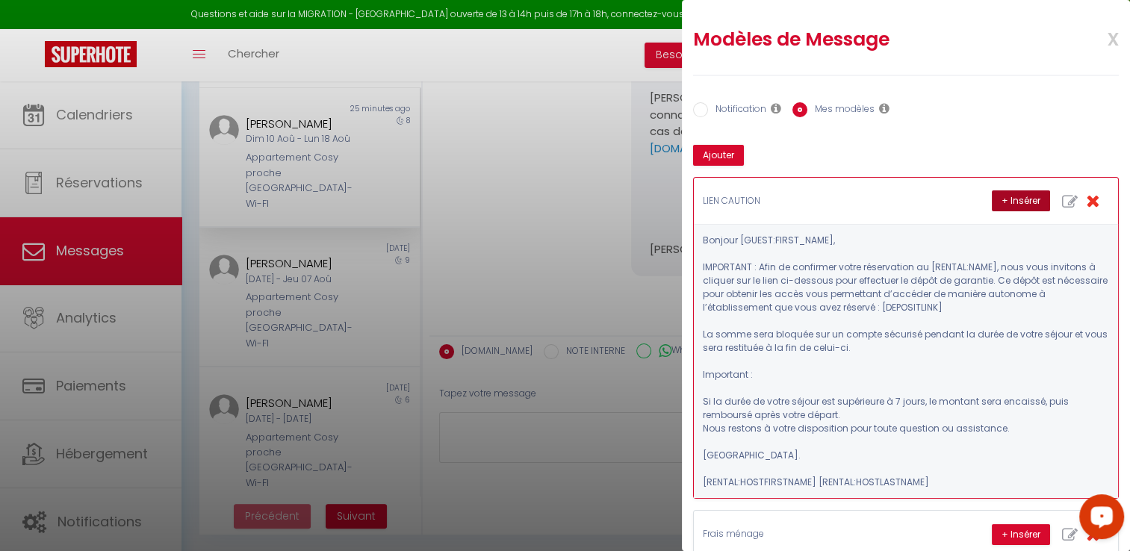
click at [992, 199] on button "+ Insérer" at bounding box center [1021, 200] width 58 height 21
type textarea "Bonjour [PERSON_NAME], IMPORTANT : Afin de confirmer votre réservation au Appar…"
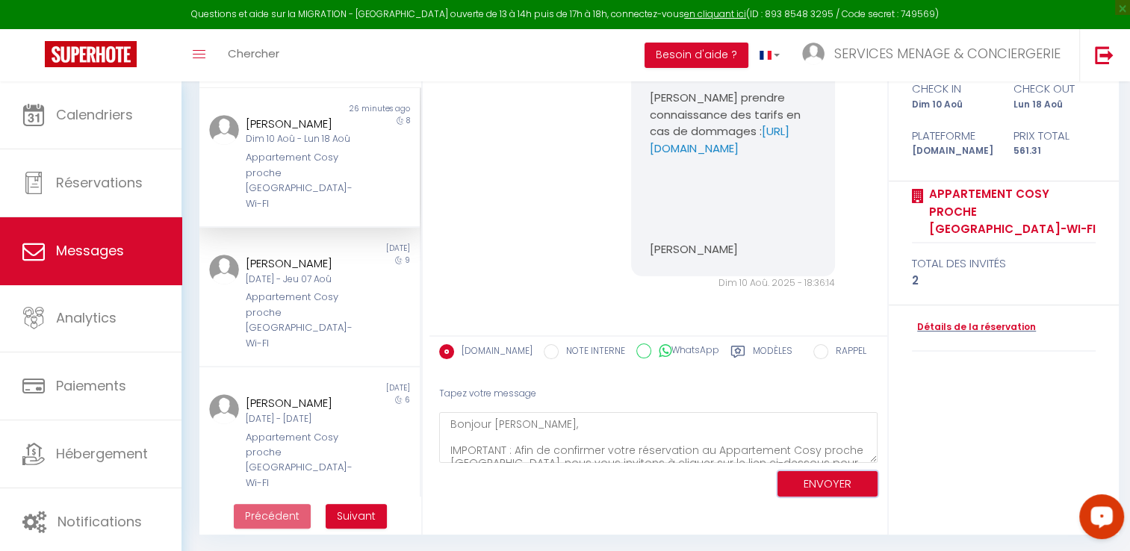
click at [840, 484] on button "ENVOYER" at bounding box center [828, 484] width 100 height 26
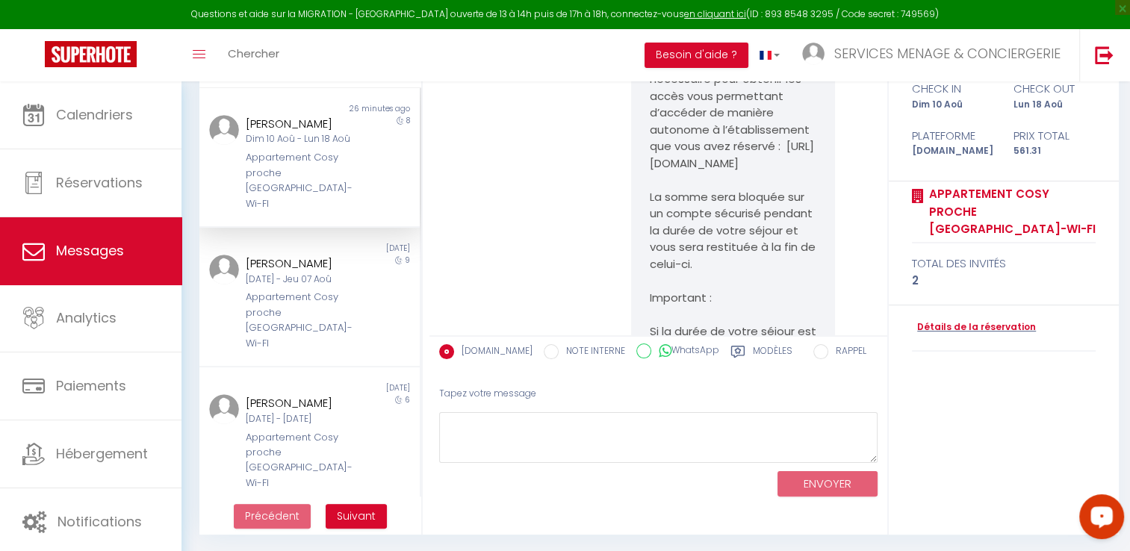
scroll to position [1088, 0]
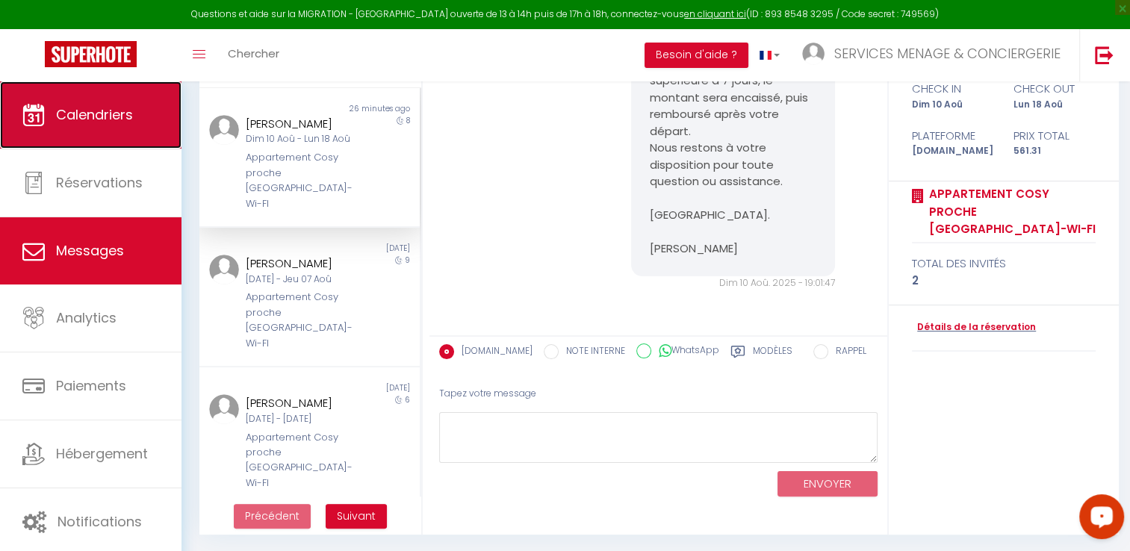
click at [102, 91] on link "Calendriers" at bounding box center [91, 114] width 182 height 67
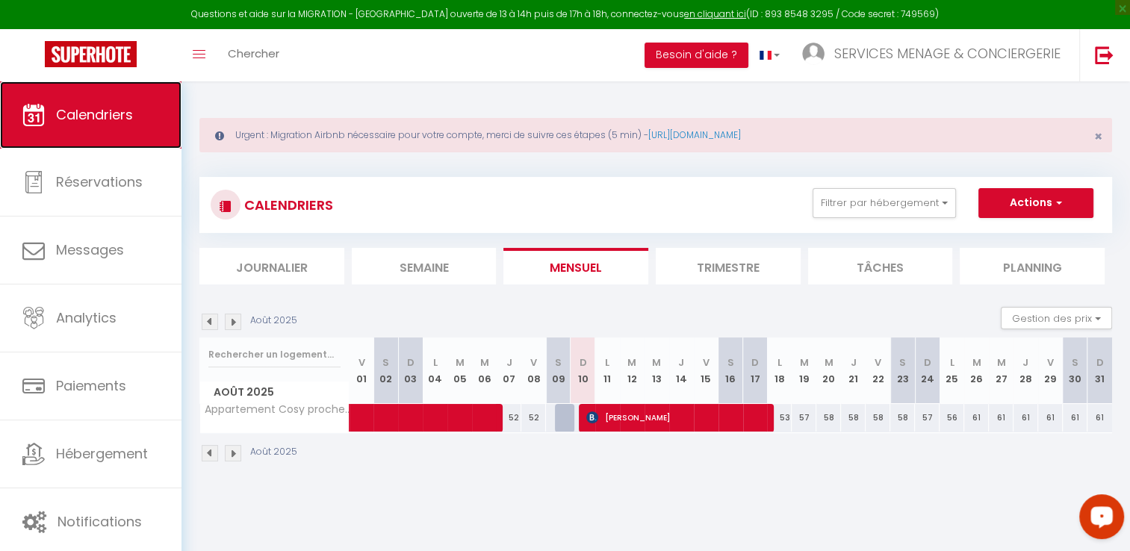
click at [102, 91] on link "Calendriers" at bounding box center [91, 114] width 182 height 67
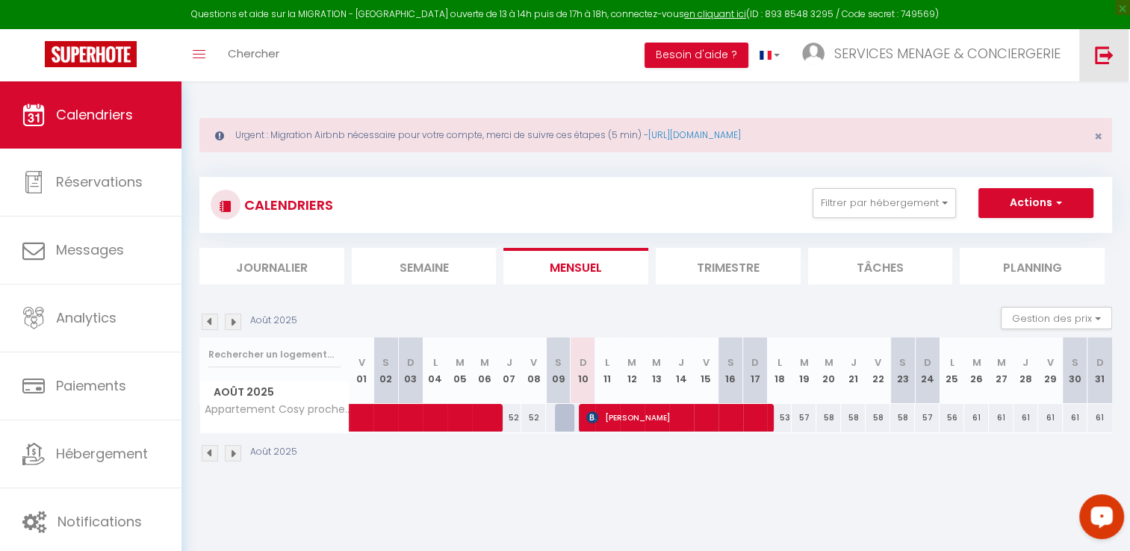
click at [1102, 52] on img at bounding box center [1104, 55] width 19 height 19
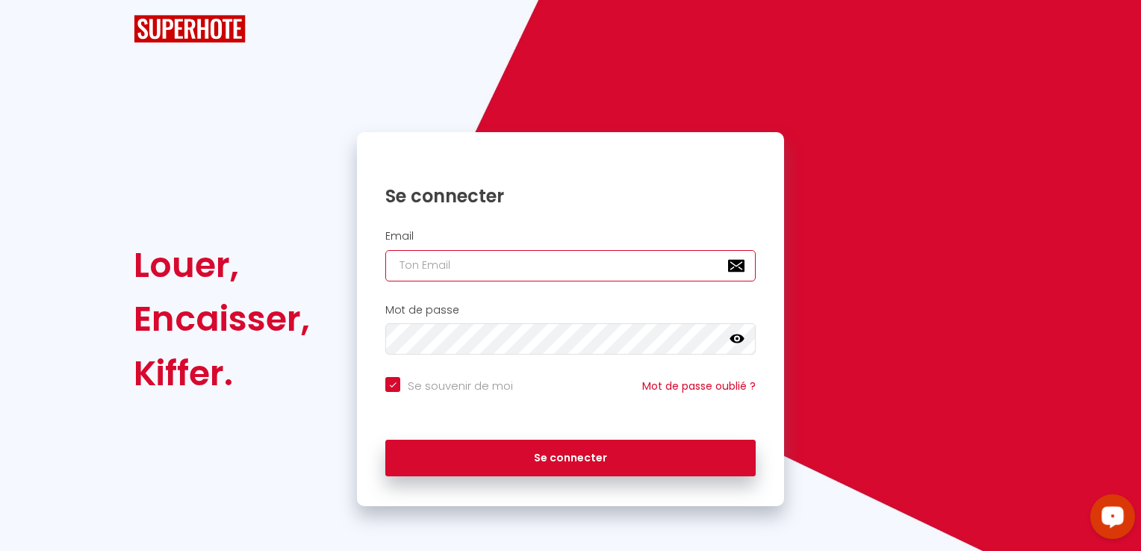
type input "[EMAIL_ADDRESS][DOMAIN_NAME]"
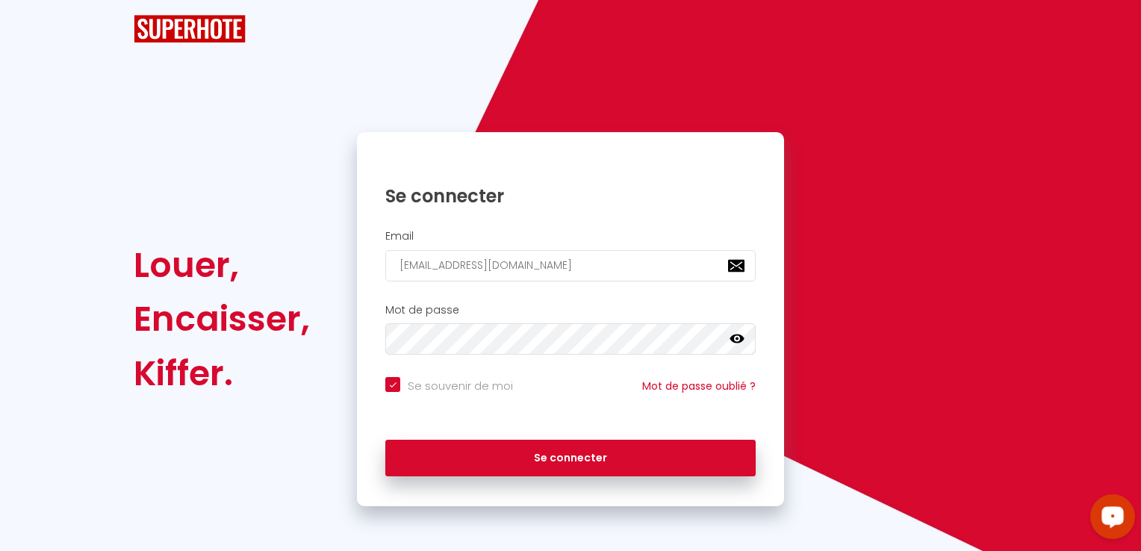
checkbox input "true"
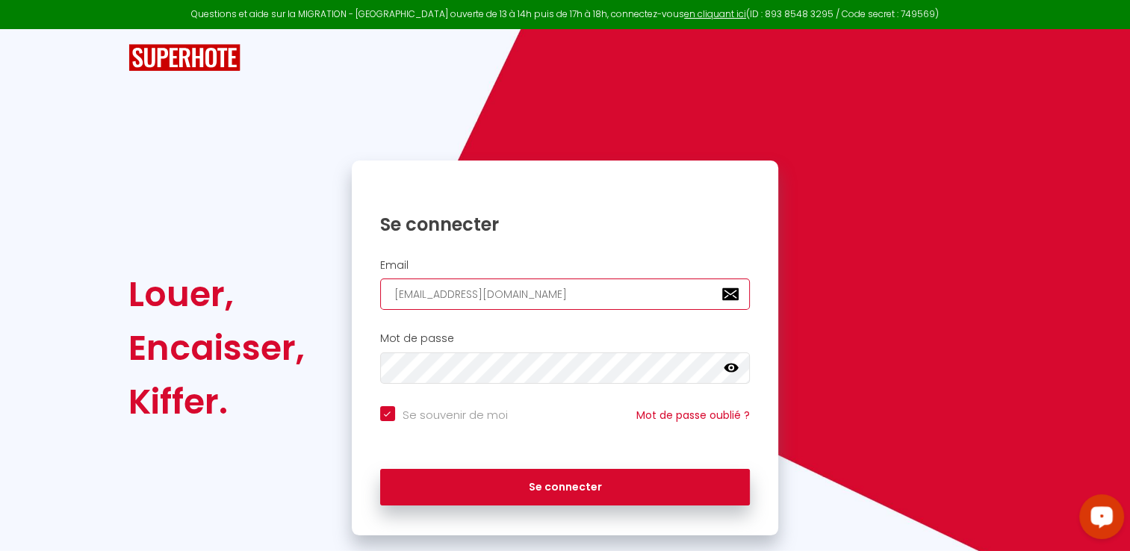
click at [539, 290] on input "[EMAIL_ADDRESS][DOMAIN_NAME]" at bounding box center [565, 294] width 370 height 31
type input "[EMAIL_ADDRESS][DOMAIN_NAME]"
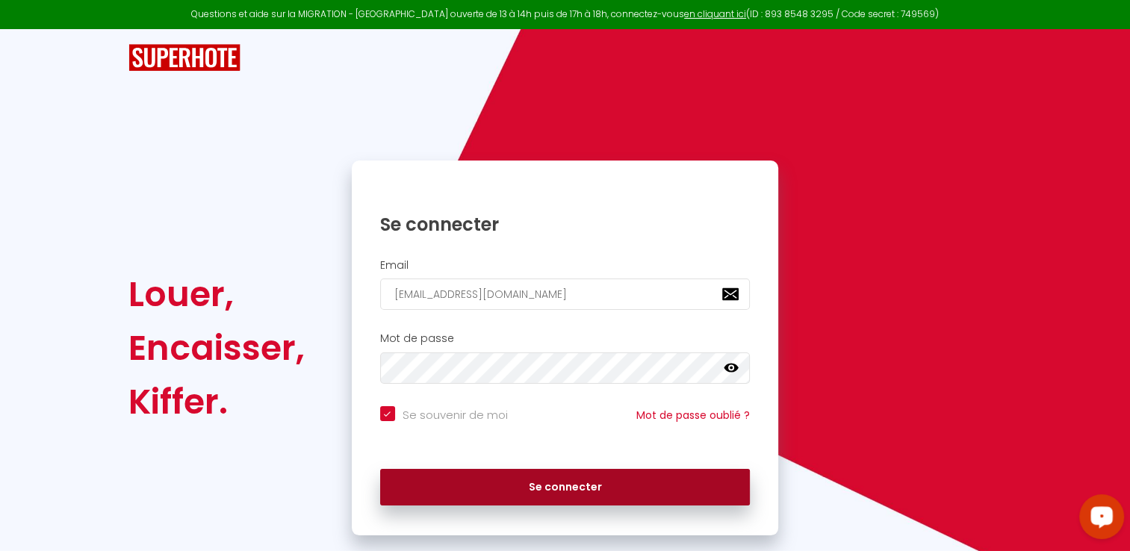
click at [461, 486] on button "Se connecter" at bounding box center [565, 487] width 370 height 37
checkbox input "true"
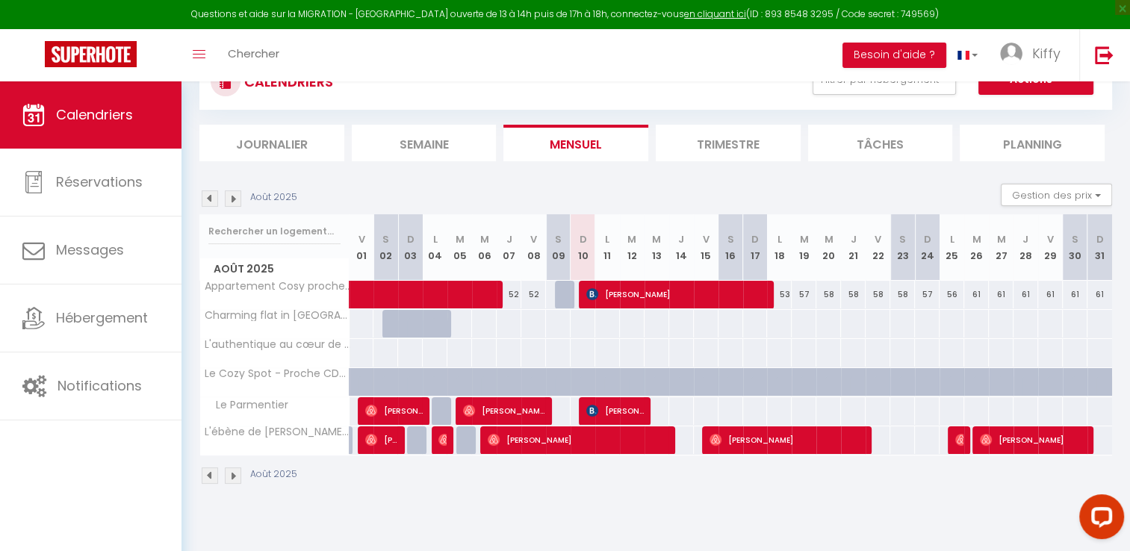
scroll to position [81, 0]
